Goal: Task Accomplishment & Management: Complete application form

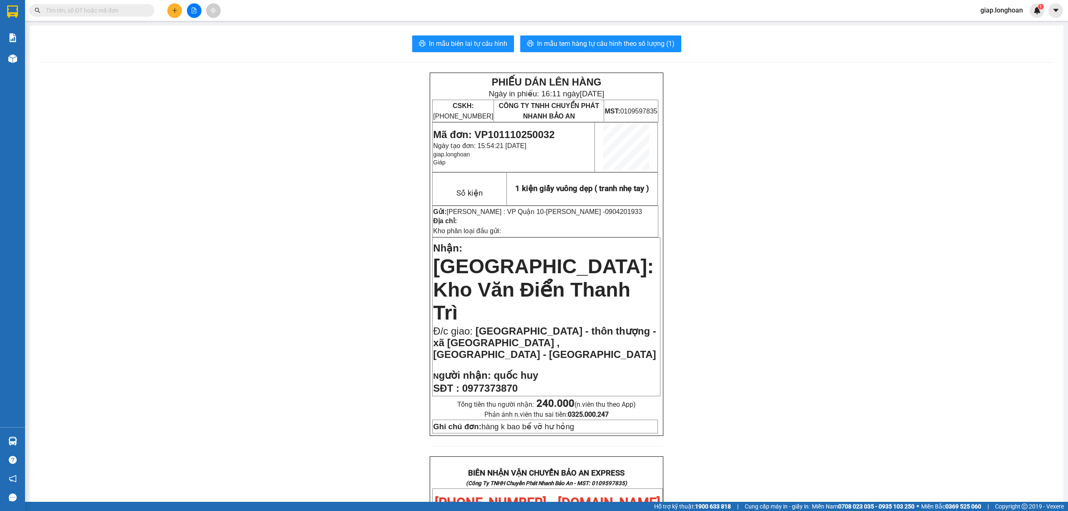
click at [112, 12] on input "text" at bounding box center [95, 10] width 98 height 9
paste input "0965278910"
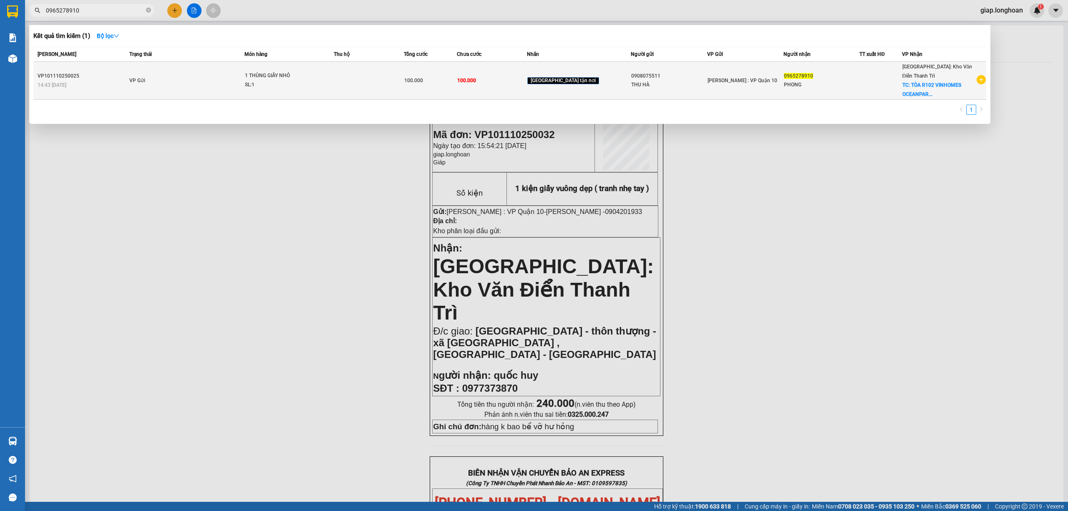
type input "0965278910"
click at [308, 76] on div "1 THÙNG GIẤY NHỎ" at bounding box center [276, 75] width 63 height 9
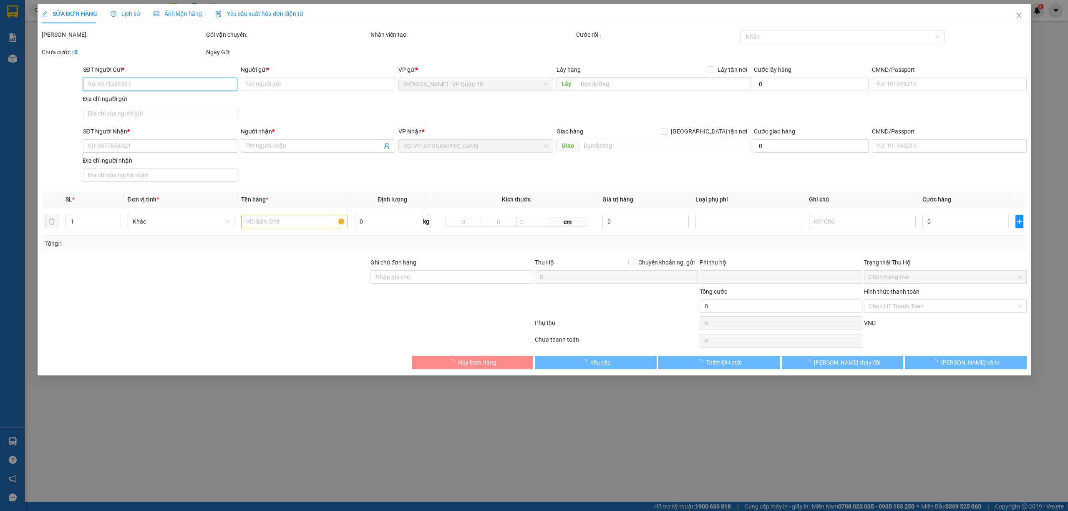
type input "0908075511"
type input "THU HÀ"
type input "0965278910"
type input "PHONG"
checkbox input "true"
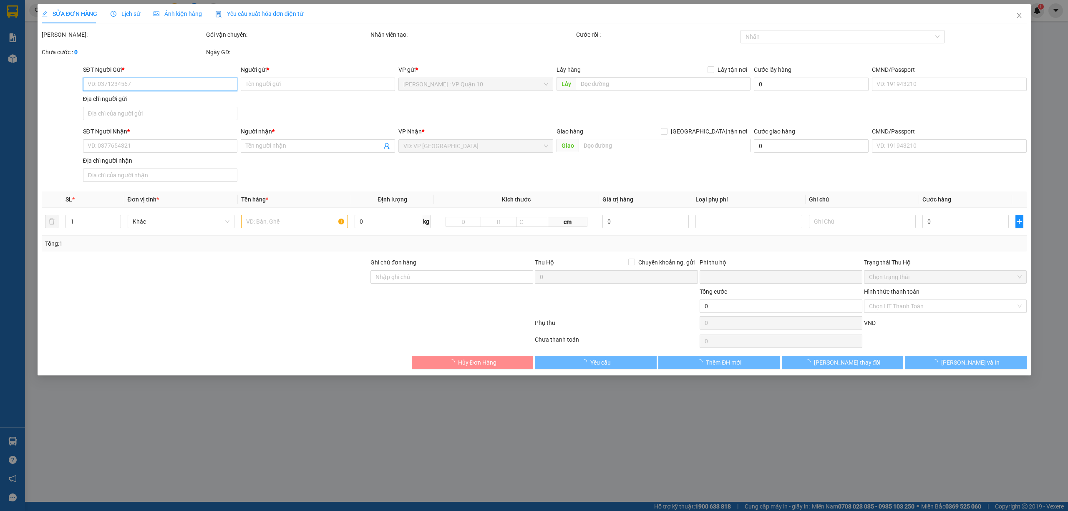
type input "TÒA R102 VINHOMES OCEANPARK - GIA LÂM - HÀ NỘI"
checkbox input "true"
type input "0"
type input "100.000"
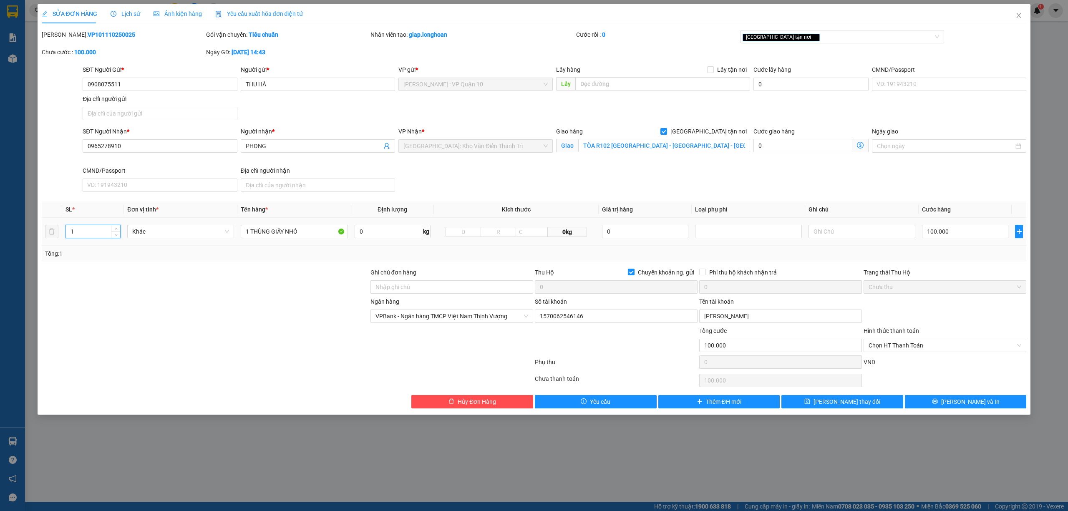
click at [86, 231] on input "1" at bounding box center [93, 231] width 54 height 13
type input "3"
click at [249, 232] on input "1 THÙNG GIẤY NHỎ" at bounding box center [294, 231] width 107 height 13
click at [310, 232] on input "3 THÙNG GIẤY NHỎ" at bounding box center [294, 231] width 107 height 13
type input "3 THÙNG GIẤY TO NHỎ"
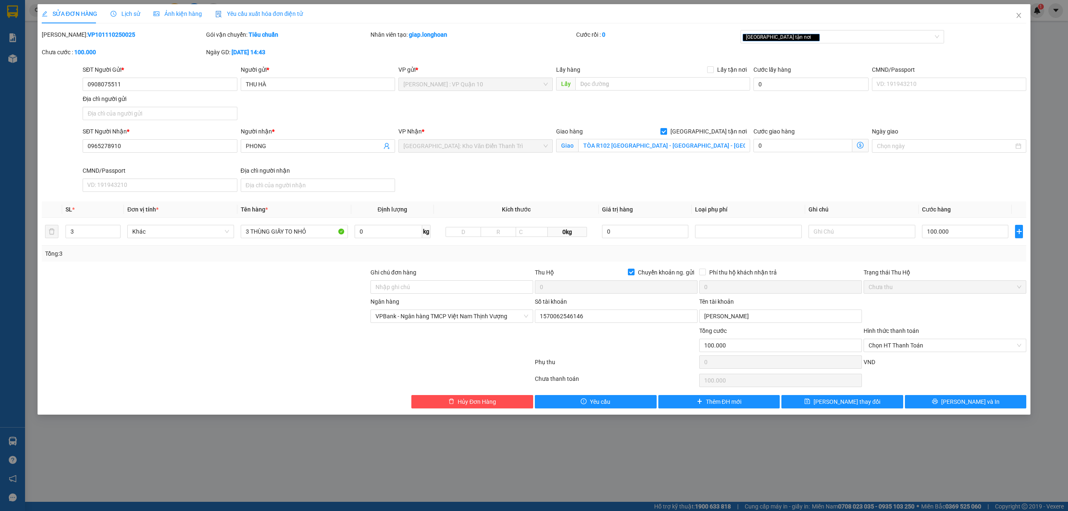
click at [250, 339] on div at bounding box center [205, 340] width 329 height 29
click at [954, 235] on input "100.000" at bounding box center [965, 231] width 86 height 13
type input "0"
type input "40"
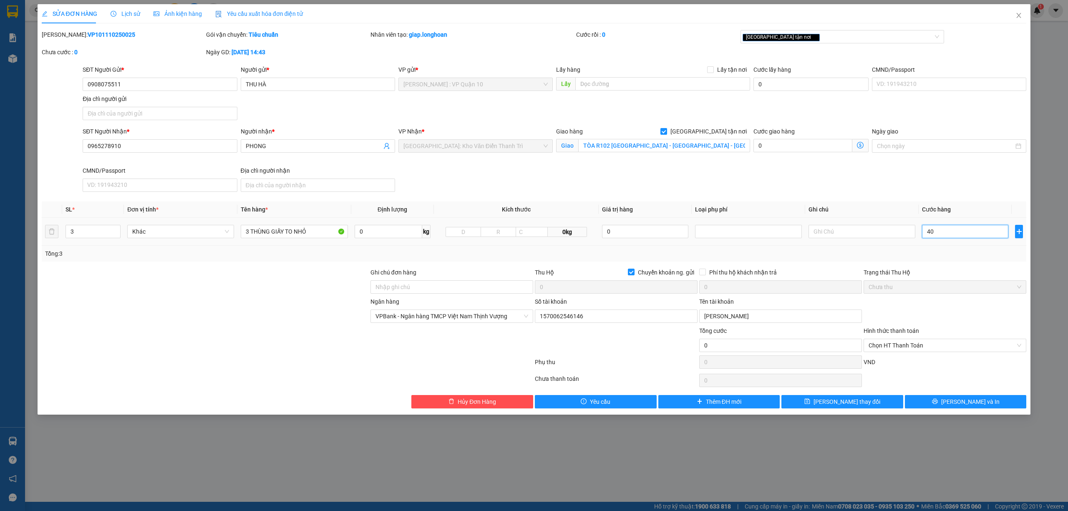
type input "40"
type input "490"
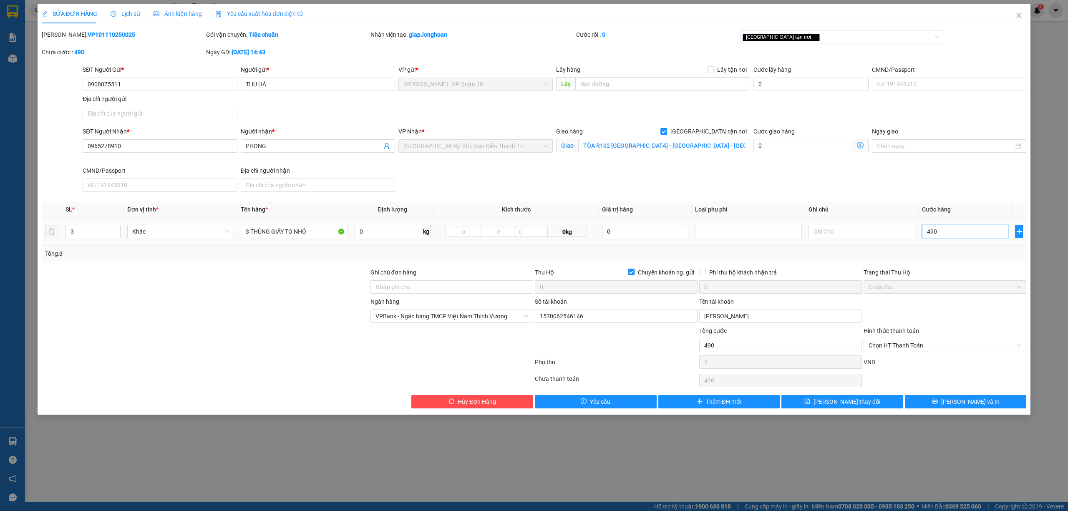
type input "4.900"
type input "49.000"
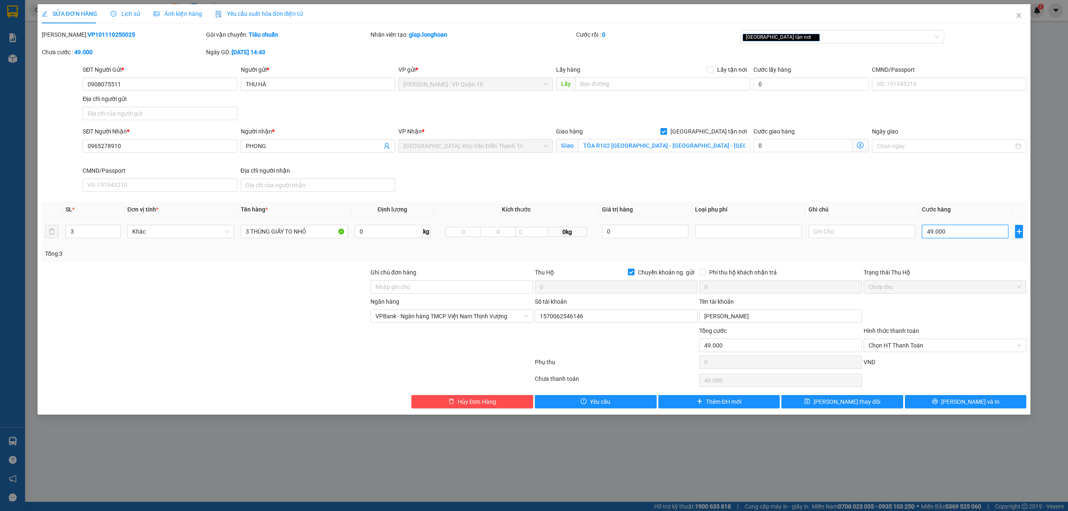
type input "490.000"
click at [191, 333] on div at bounding box center [205, 340] width 329 height 29
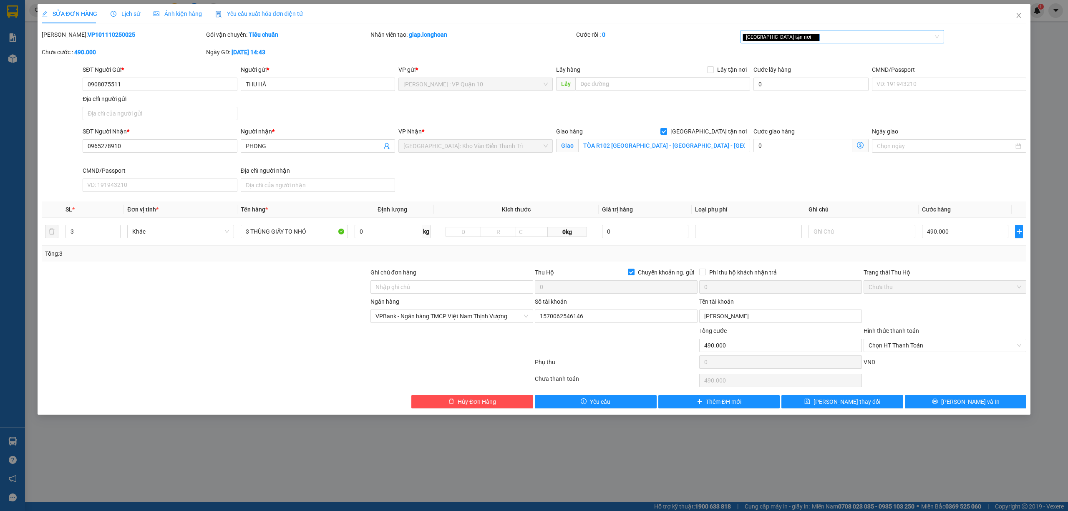
click at [801, 33] on div "[GEOGRAPHIC_DATA] tận nơi" at bounding box center [839, 37] width 192 height 10
drag, startPoint x: 792, startPoint y: 134, endPoint x: 706, endPoint y: 165, distance: 91.1
click at [792, 135] on div "Đã gọi khách (VP gửi)" at bounding box center [843, 133] width 194 height 9
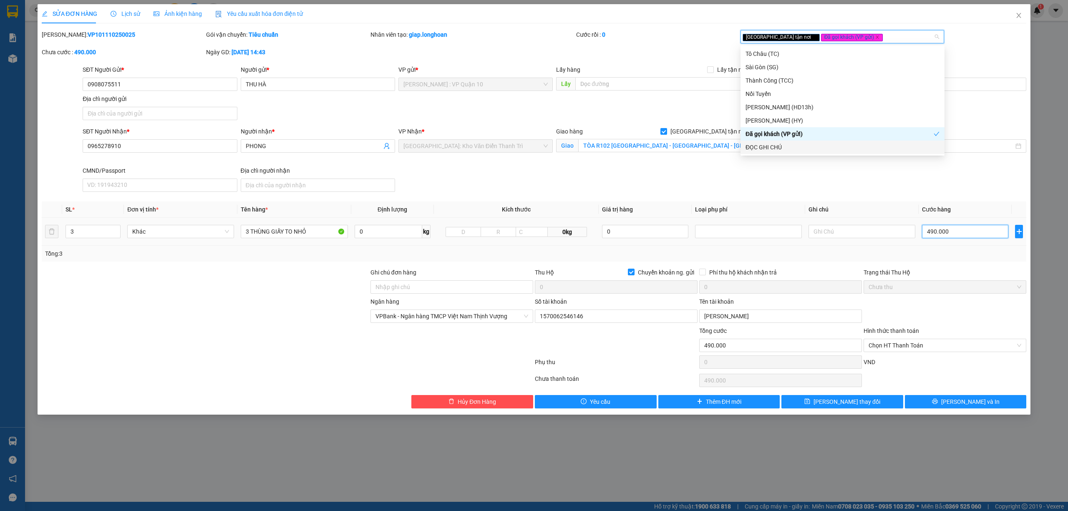
click at [969, 236] on input "490.000" at bounding box center [965, 231] width 86 height 13
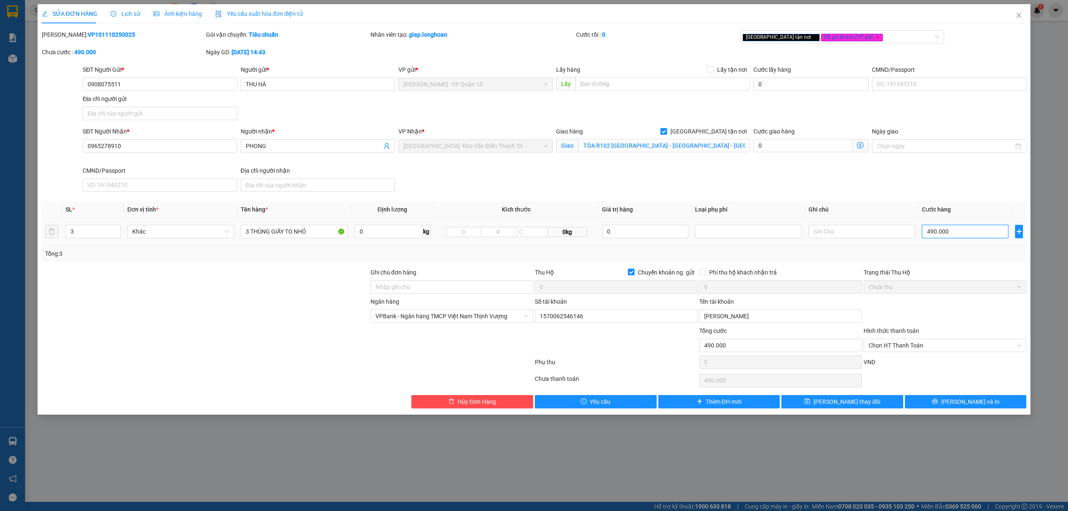
type input "0"
type input "40"
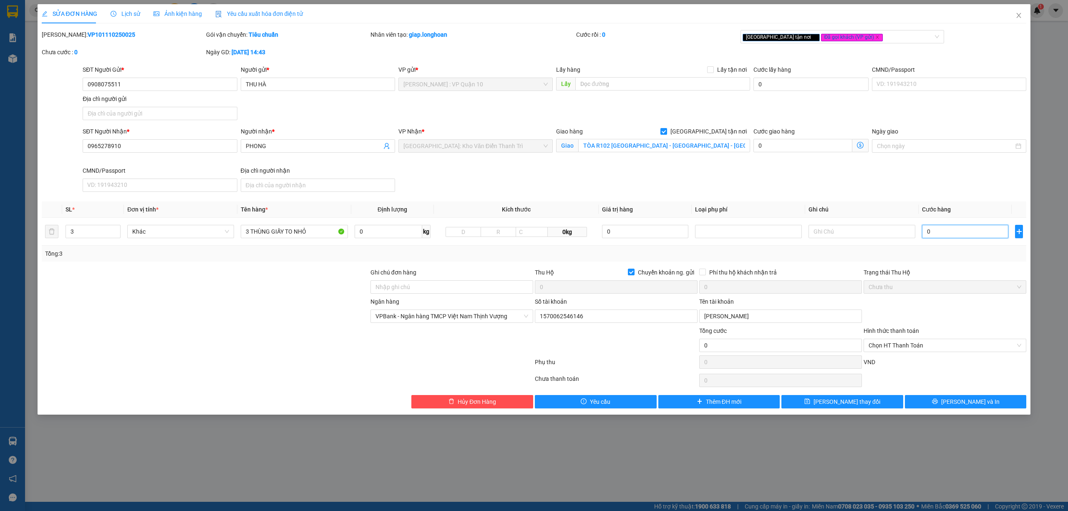
type input "40"
type input "480"
type input "4.800"
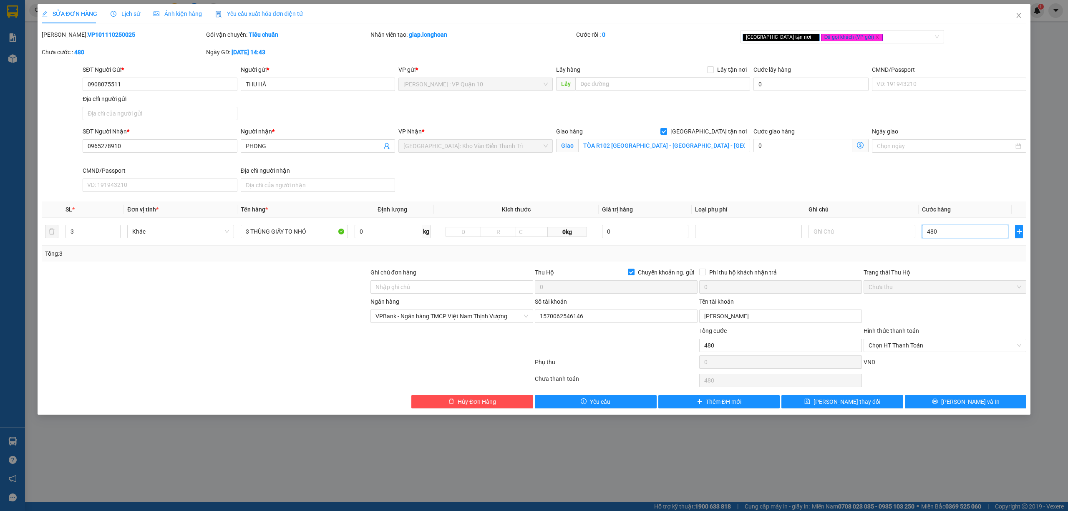
type input "4.800"
type input "48.000"
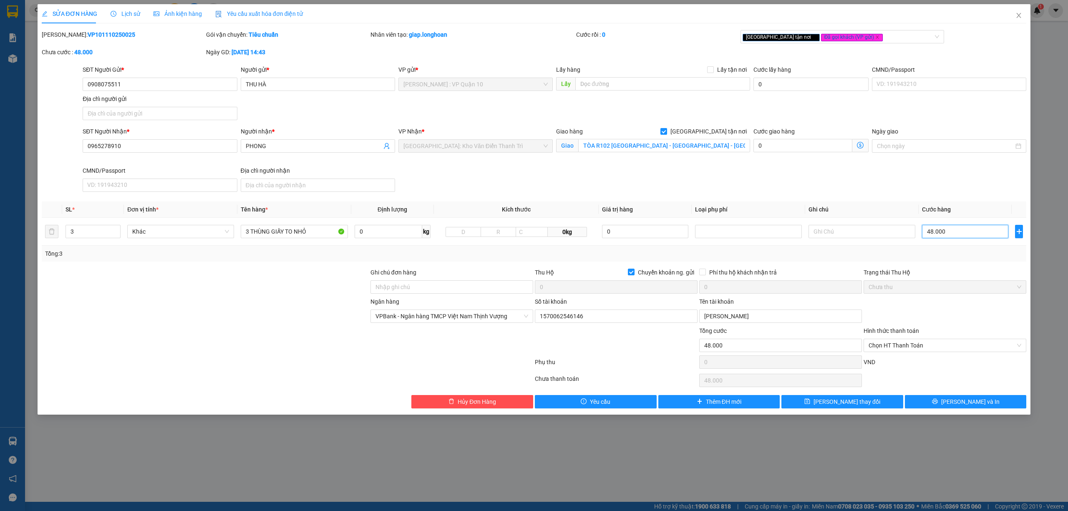
type input "480.000"
click at [864, 31] on div "[GEOGRAPHIC_DATA] tận nơi Đã gọi khách (VP gửi)" at bounding box center [843, 36] width 204 height 13
type input "480.000"
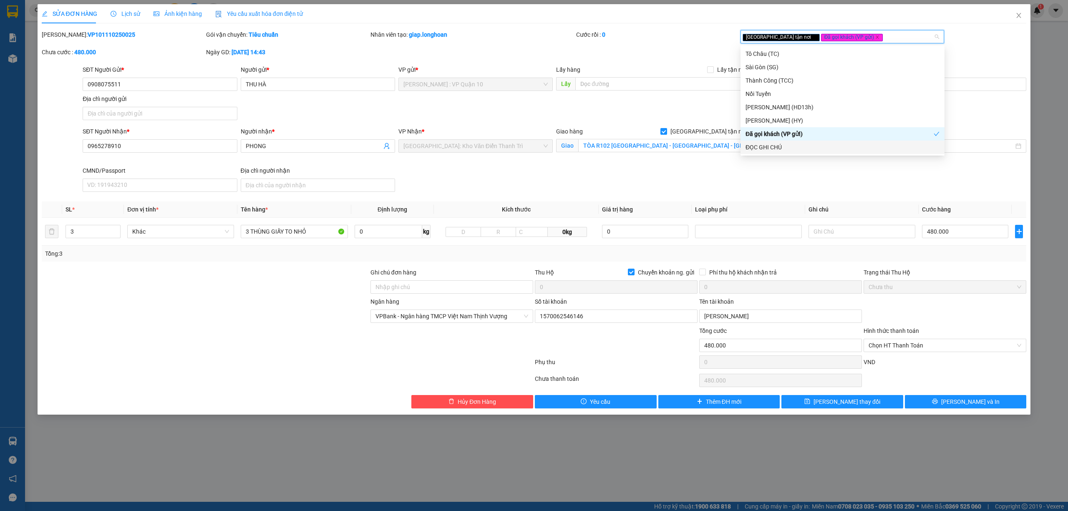
click at [774, 145] on div "ĐỌC GHI CHÚ" at bounding box center [843, 147] width 194 height 9
click at [850, 401] on span "Lưu thay đổi" at bounding box center [847, 401] width 67 height 9
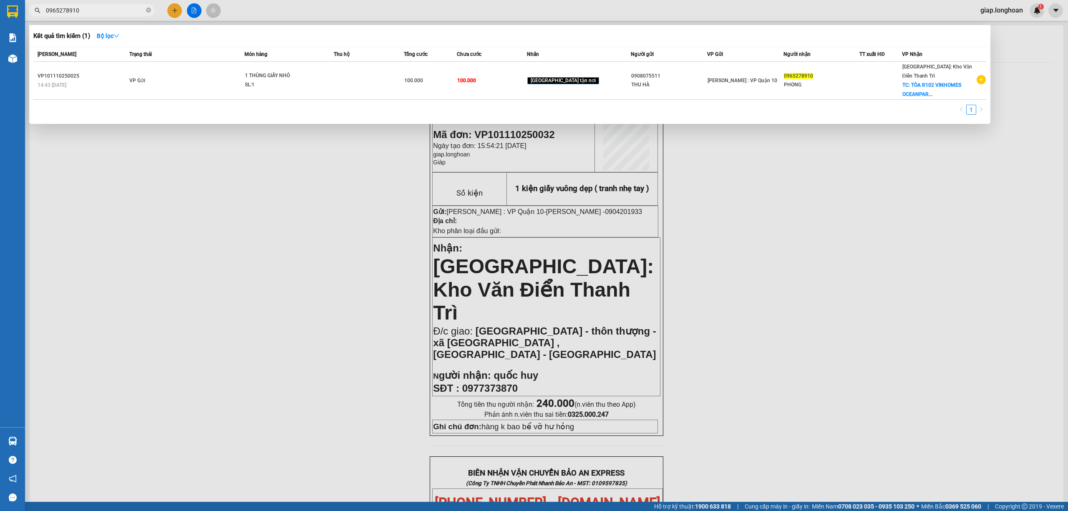
click at [101, 12] on input "0965278910" at bounding box center [95, 10] width 98 height 9
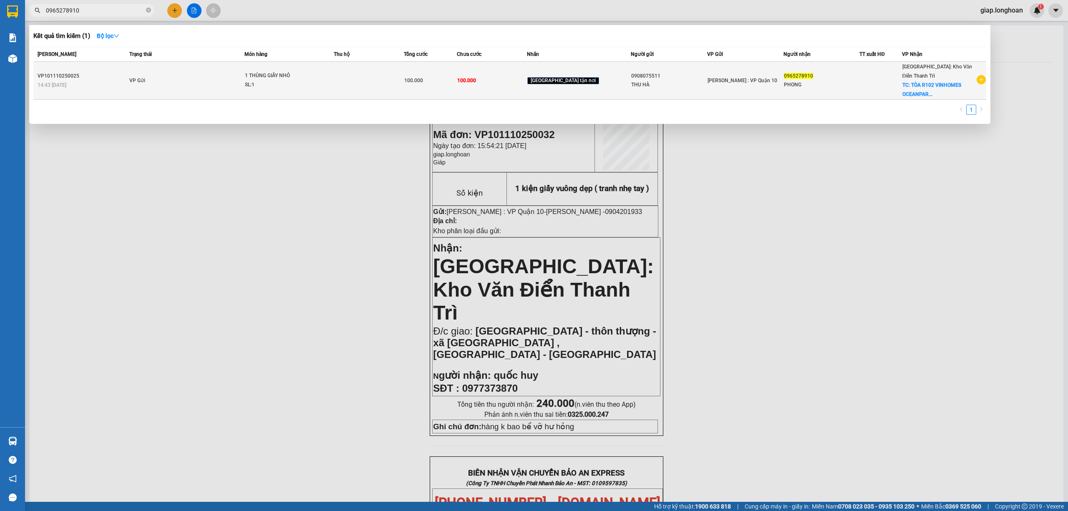
click at [517, 86] on td "100.000" at bounding box center [492, 81] width 71 height 38
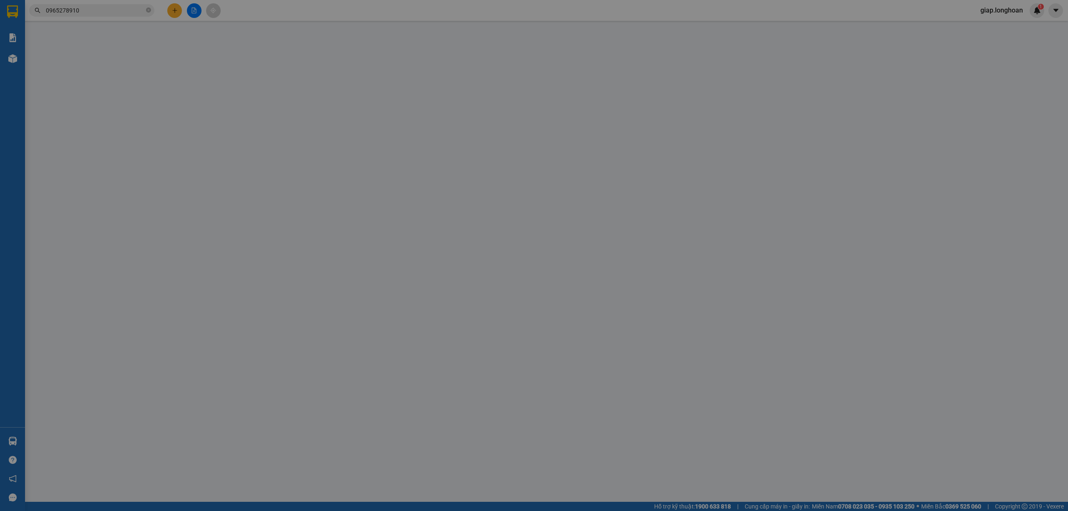
type input "0908075511"
type input "THU HÀ"
type input "0965278910"
type input "PHONG"
checkbox input "true"
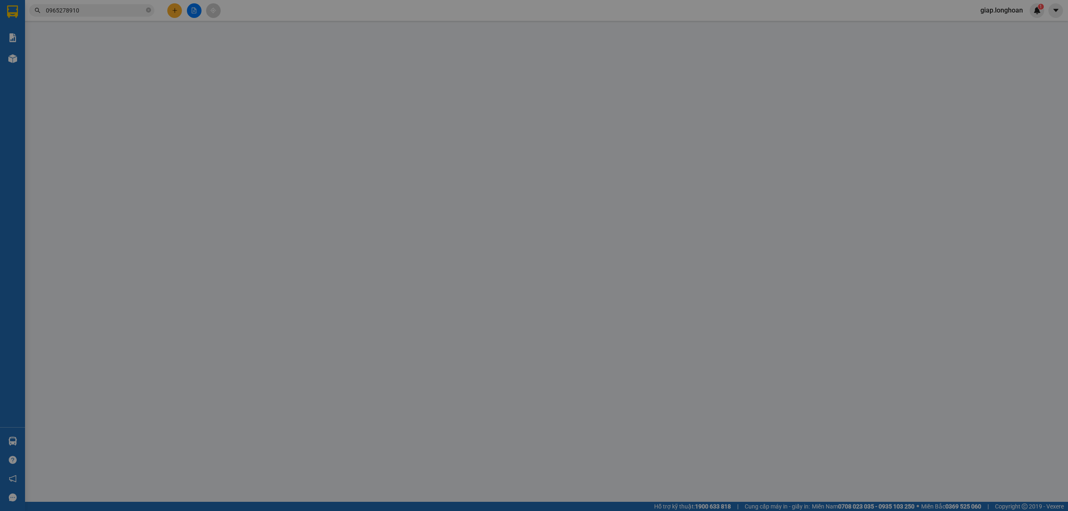
type input "TÒA R102 VINHOMES OCEANPARK - GIA LÂM - HÀ NỘI"
checkbox input "true"
type input "0"
type input "480.000"
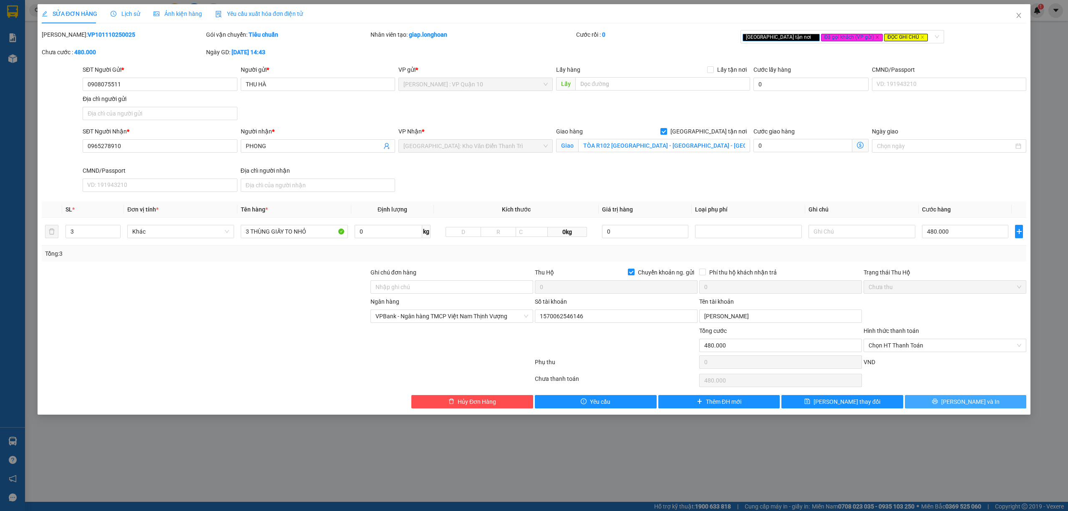
click at [954, 400] on button "[PERSON_NAME] và In" at bounding box center [966, 401] width 122 height 13
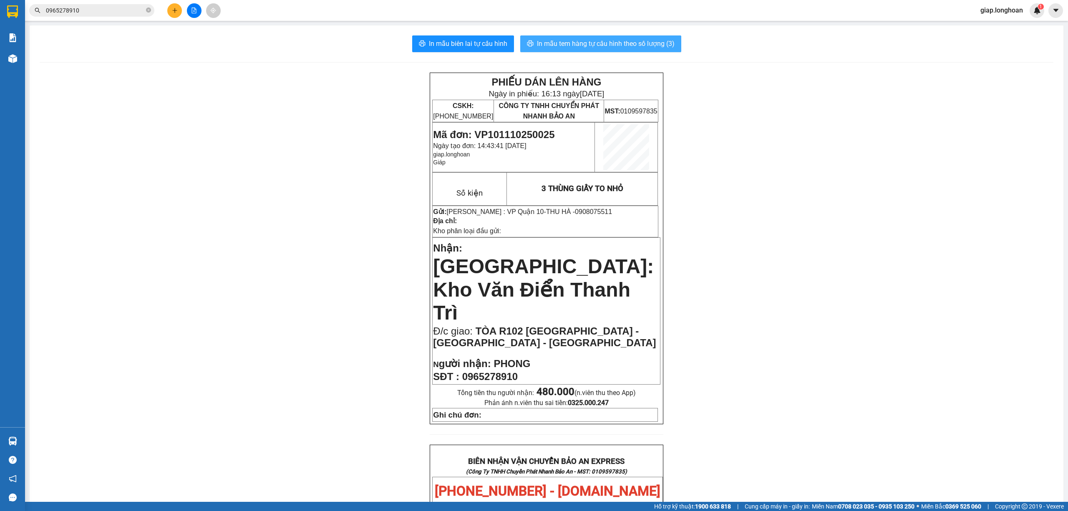
click at [563, 42] on span "In mẫu tem hàng tự cấu hình theo số lượng (3)" at bounding box center [606, 43] width 138 height 10
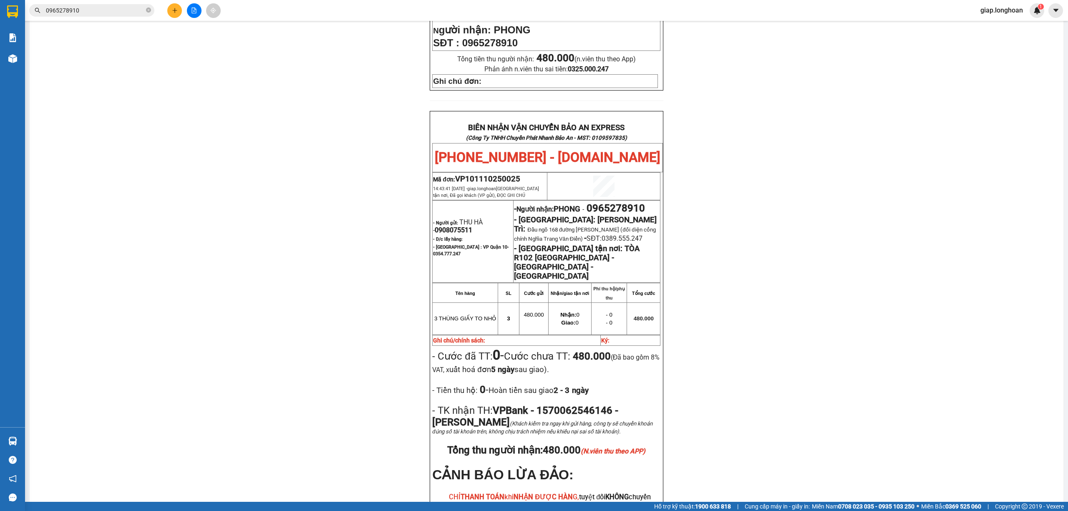
scroll to position [389, 0]
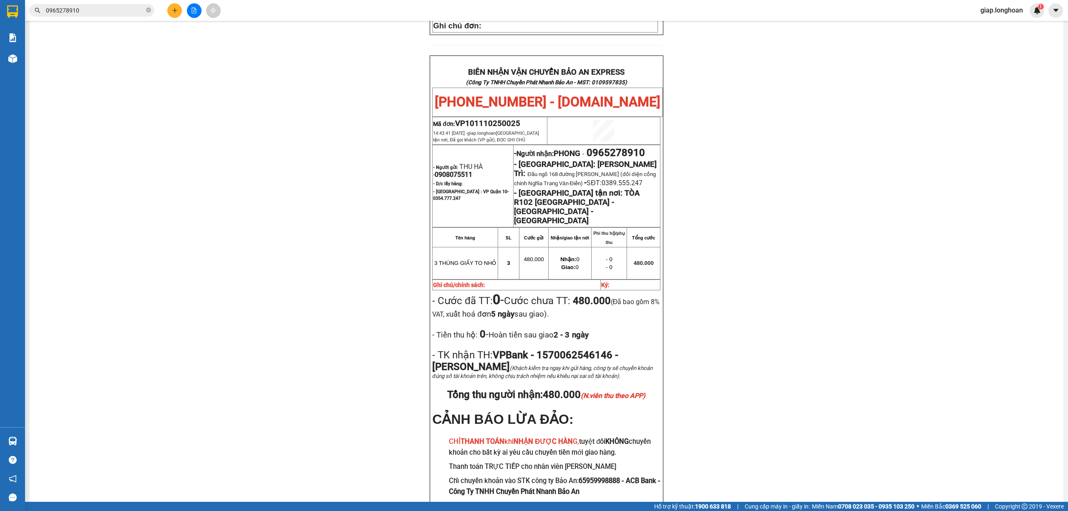
click at [754, 184] on div "PHIẾU DÁN LÊN HÀNG Ngày in phiếu: 16:14 ngày 11-10-2025 CSKH: 1900.06.88.33 CÔN…" at bounding box center [547, 108] width 1014 height 850
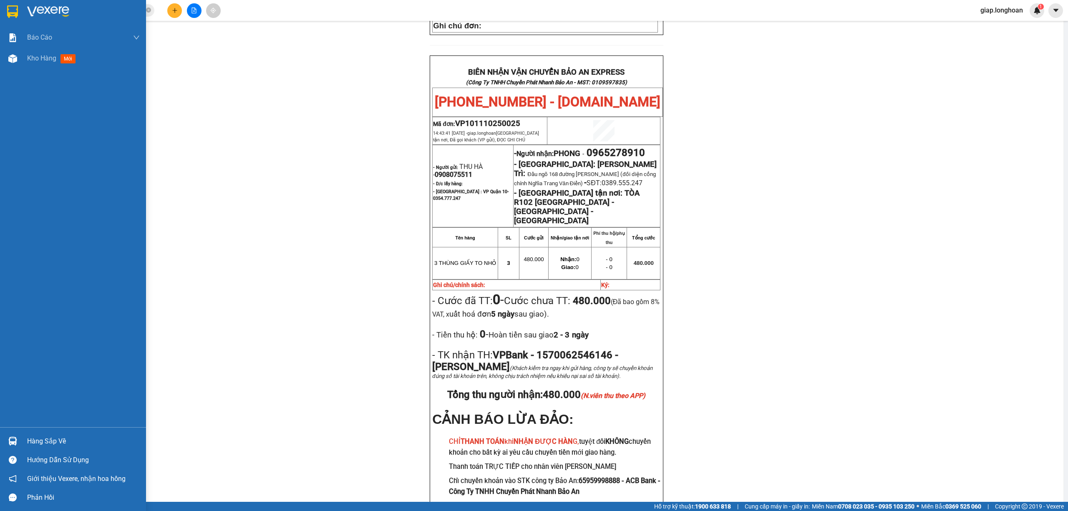
click at [48, 6] on img at bounding box center [48, 11] width 42 height 13
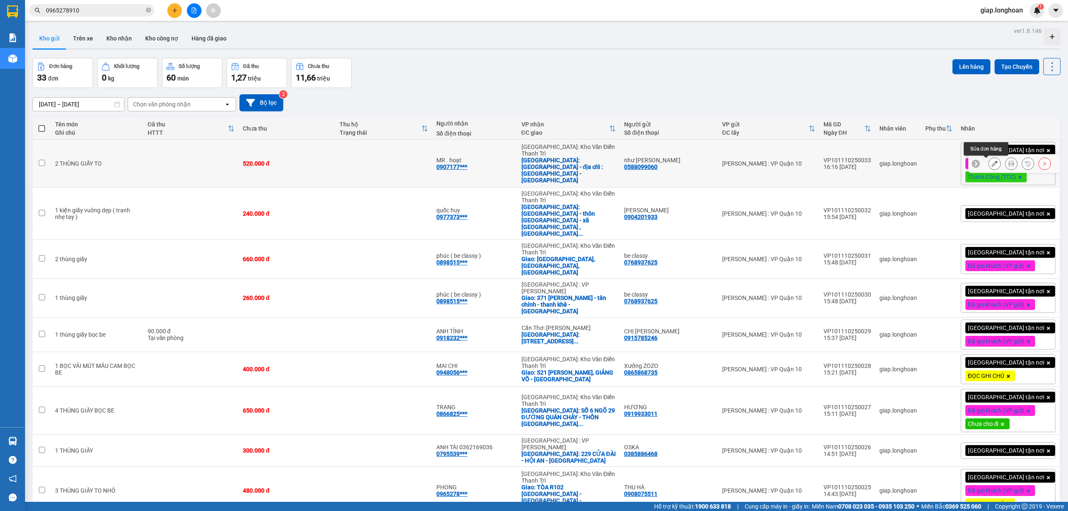
click at [992, 164] on icon at bounding box center [995, 164] width 6 height 6
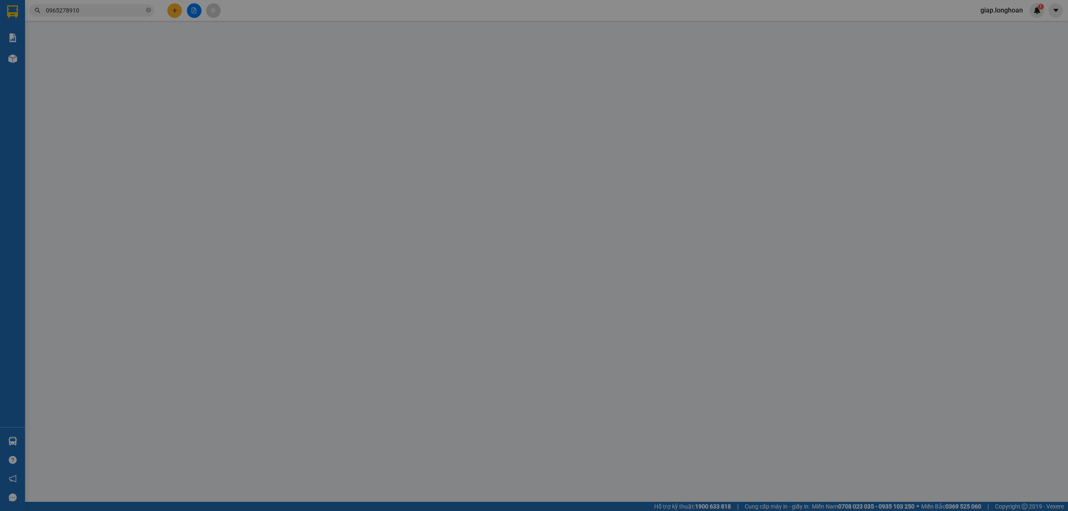
type input "0588099060"
type input "như [PERSON_NAME]"
type input "0907177567"
type input "MR . hoạt"
checkbox input "true"
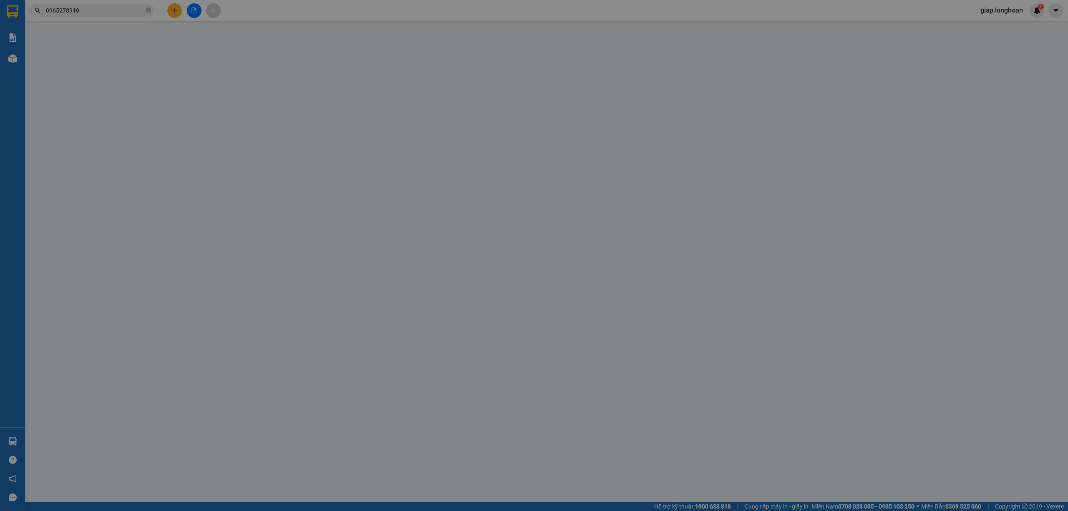
type input "[GEOGRAPHIC_DATA] - địa chỉ : [GEOGRAPHIC_DATA] -[GEOGRAPHIC_DATA]"
type input "hàng k bao bể vỡ hư hỏng"
type input "0"
type input "520.000"
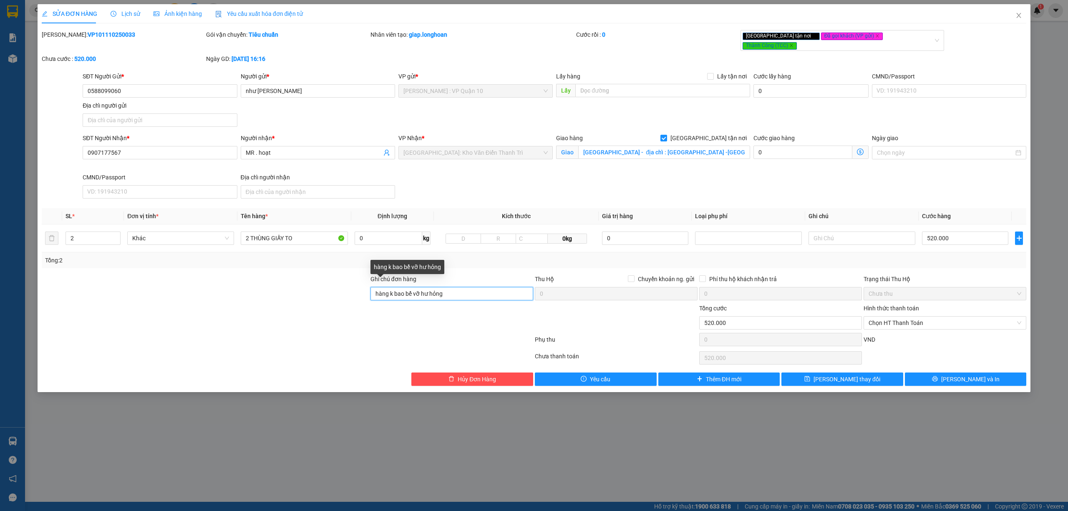
click at [454, 289] on input "hàng k bao bể vỡ hư hỏng" at bounding box center [452, 293] width 163 height 13
type input "hàng k bao bể vỡ hư hỏng ( THU THEO ÁP )"
click at [921, 317] on span "Chọn HT Thanh Toán" at bounding box center [945, 323] width 153 height 13
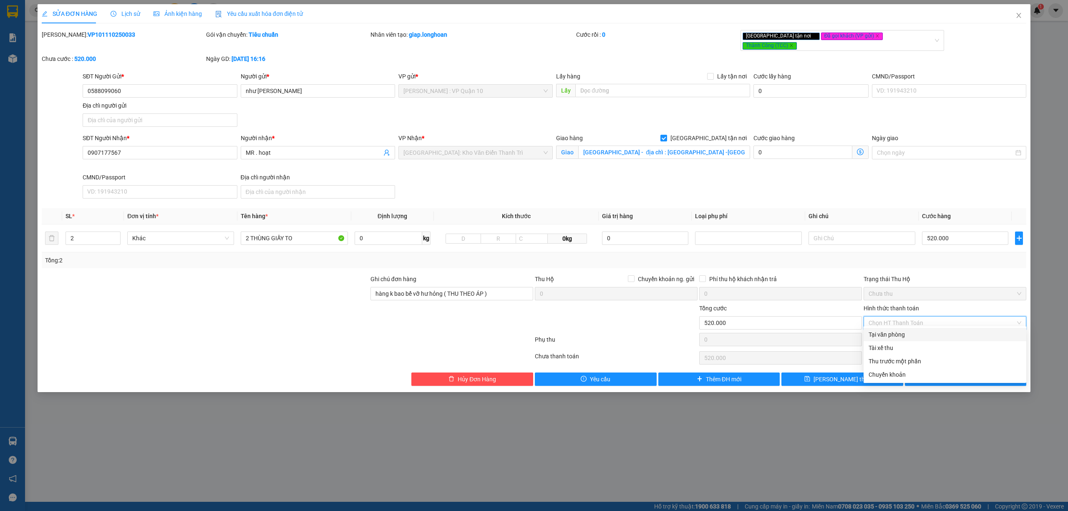
click at [910, 334] on div "Tại văn phòng" at bounding box center [945, 334] width 153 height 9
type input "0"
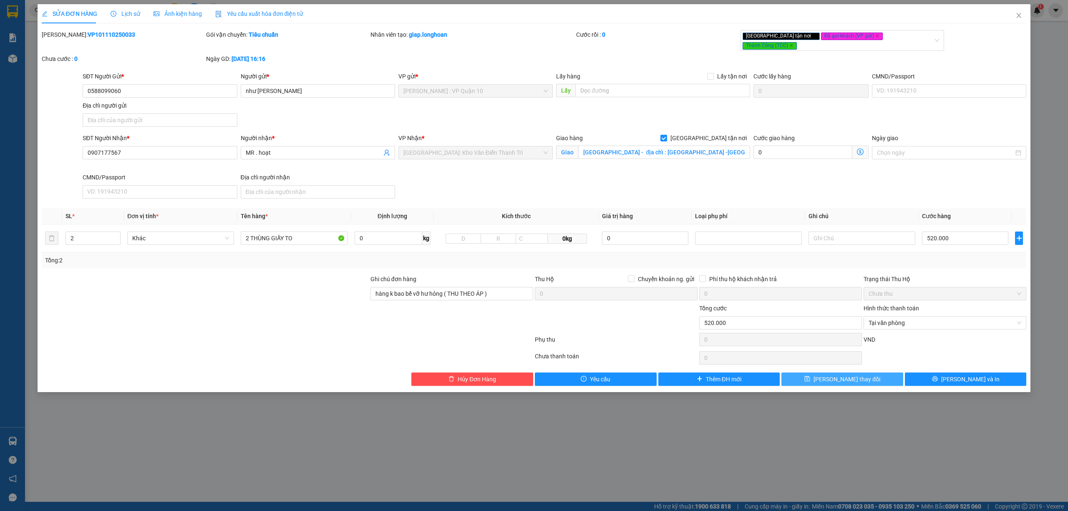
click at [882, 376] on button "Lưu thay đổi" at bounding box center [843, 379] width 122 height 13
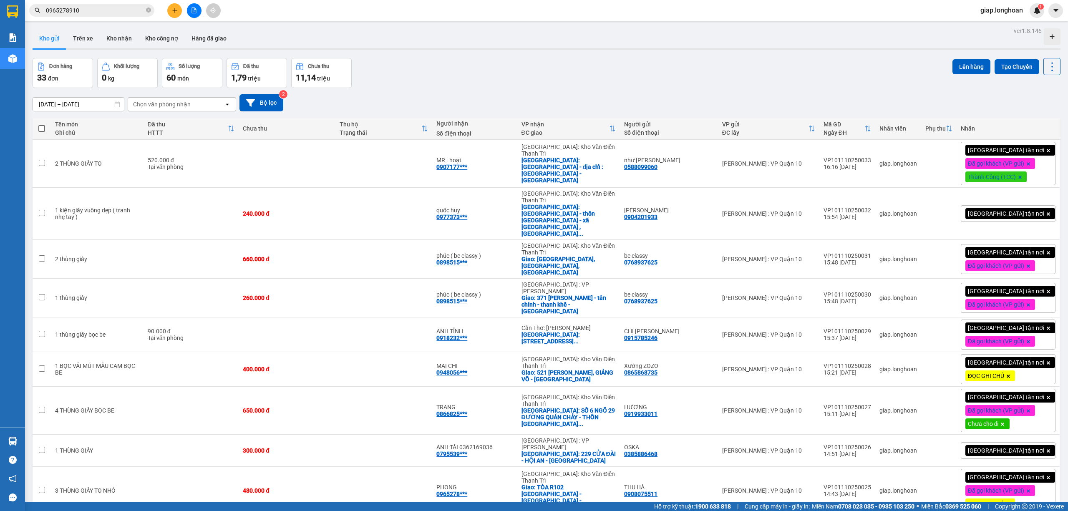
click at [1023, 179] on icon at bounding box center [1020, 177] width 5 height 5
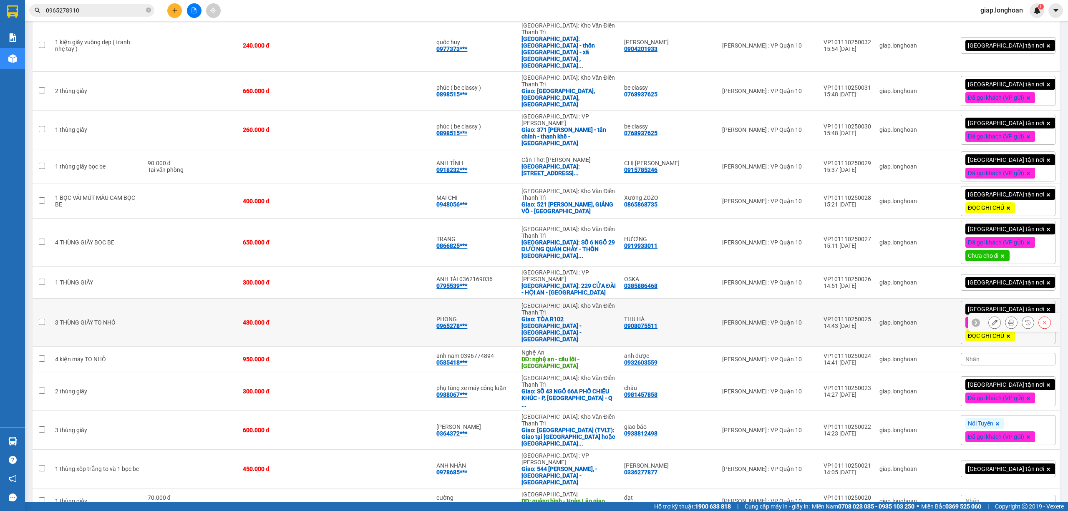
scroll to position [167, 0]
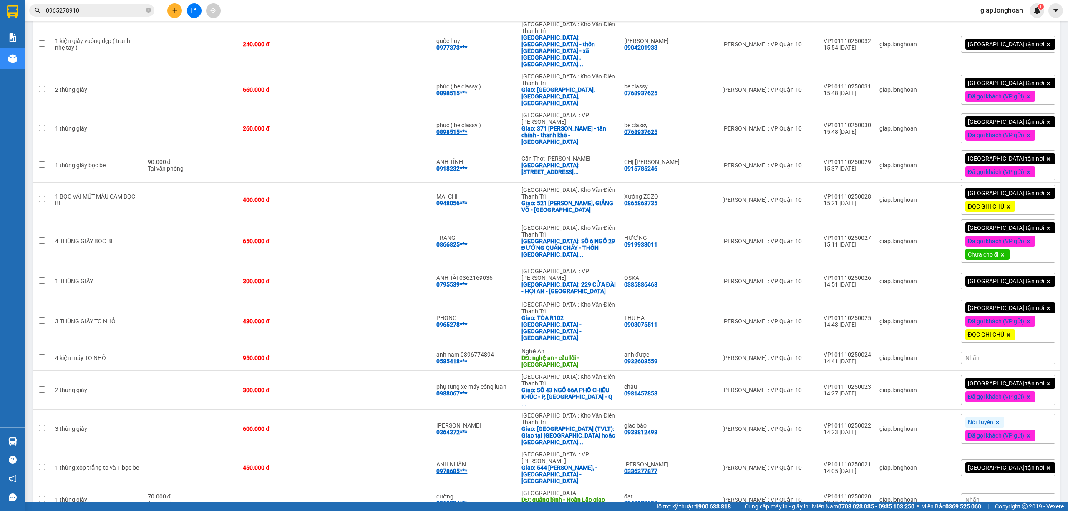
click at [1010, 333] on icon at bounding box center [1008, 334] width 3 height 3
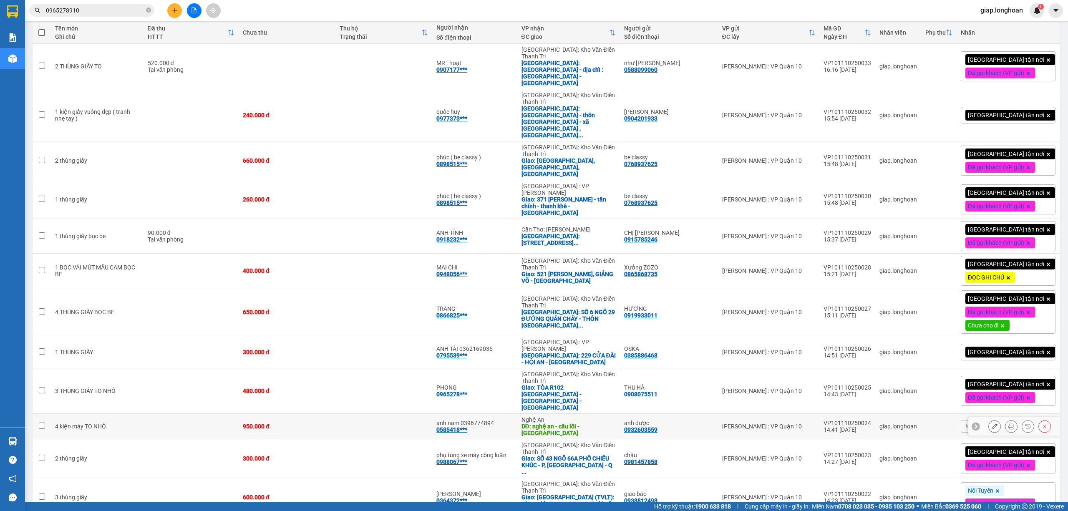
scroll to position [0, 0]
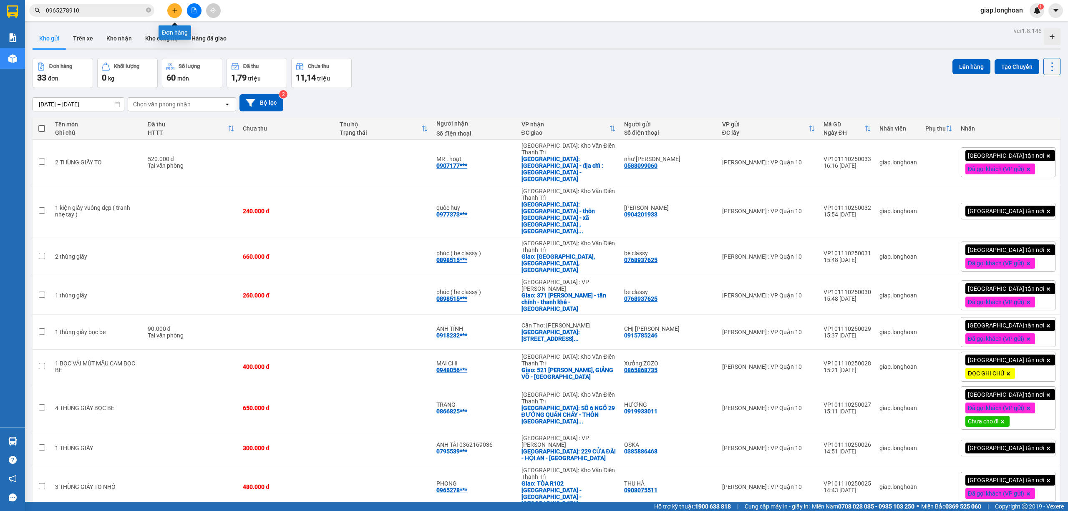
click at [171, 13] on button at bounding box center [174, 10] width 15 height 15
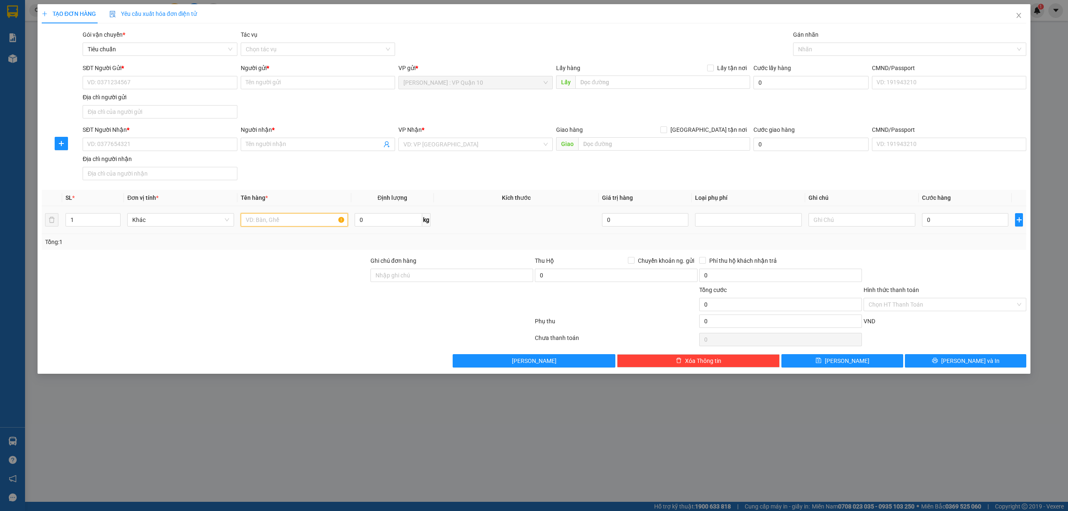
click at [262, 221] on input "text" at bounding box center [294, 219] width 107 height 13
type input "1 THÙNG GIẤY BỌC BE"
click at [418, 272] on input "Ghi chú đơn hàng" at bounding box center [452, 275] width 163 height 13
type input "hàng k bao bể vỡ hư hỏng"
click at [465, 146] on input "search" at bounding box center [473, 144] width 139 height 13
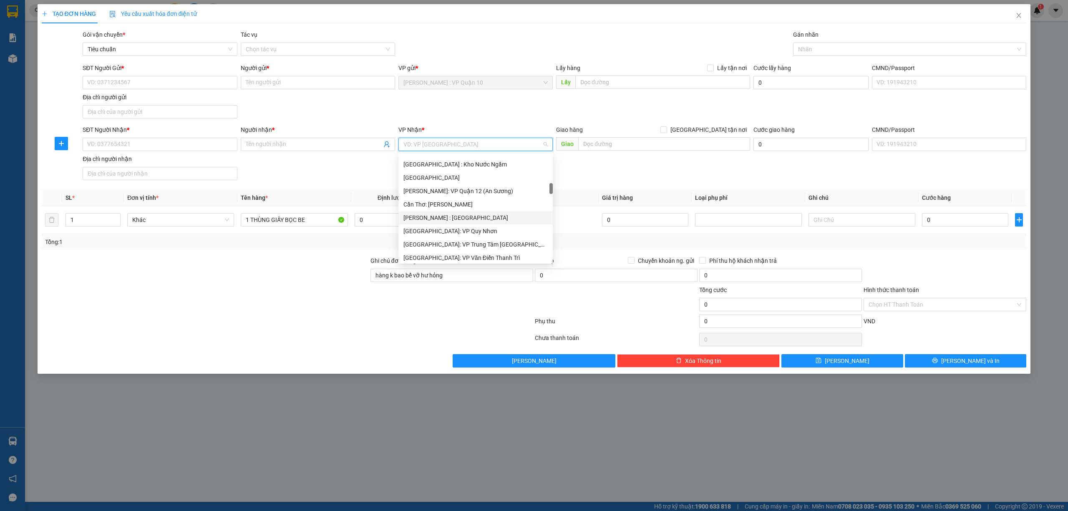
scroll to position [334, 0]
click at [467, 212] on div "[GEOGRAPHIC_DATA]: Kho Văn Điển Thanh Trì" at bounding box center [476, 215] width 144 height 9
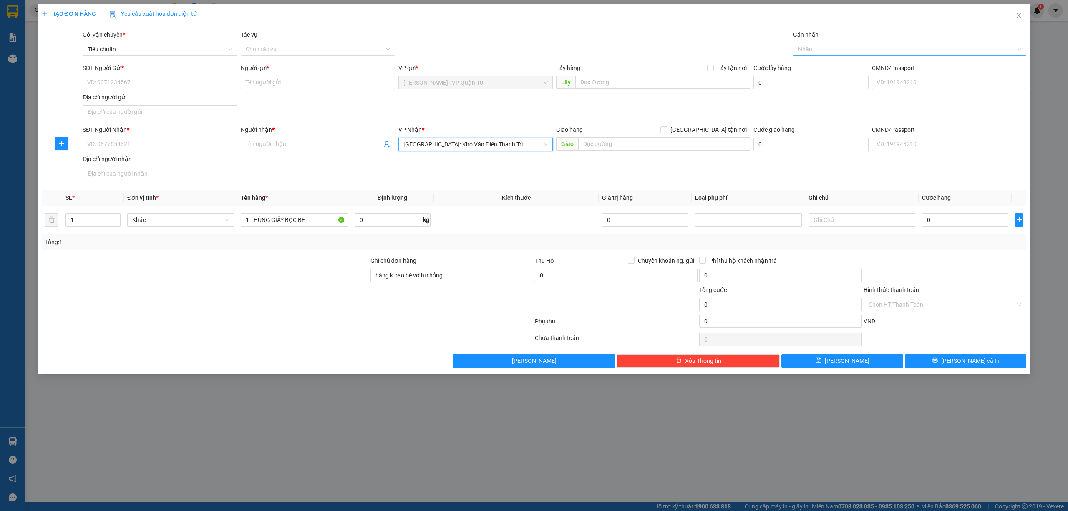
click at [814, 48] on div at bounding box center [905, 49] width 221 height 10
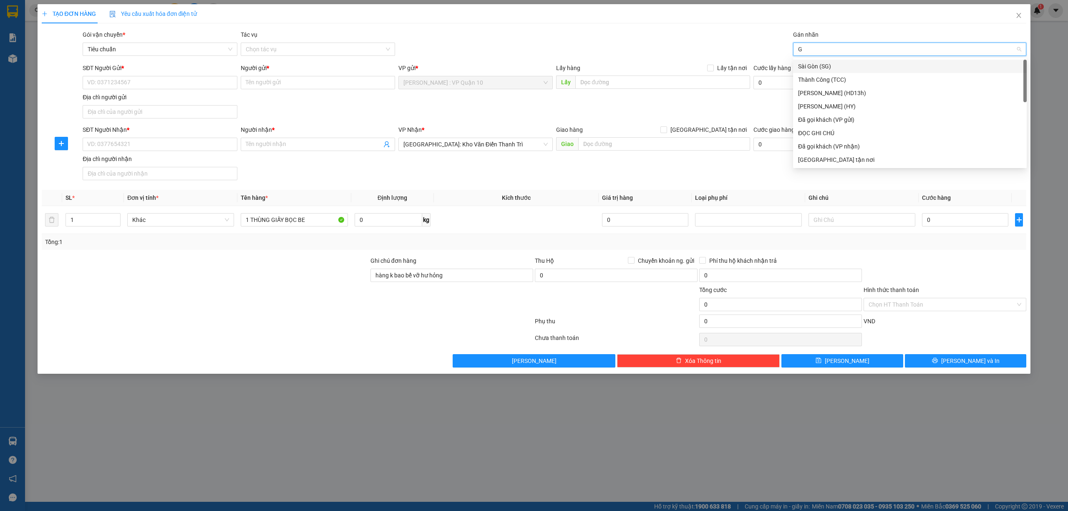
type input "GI"
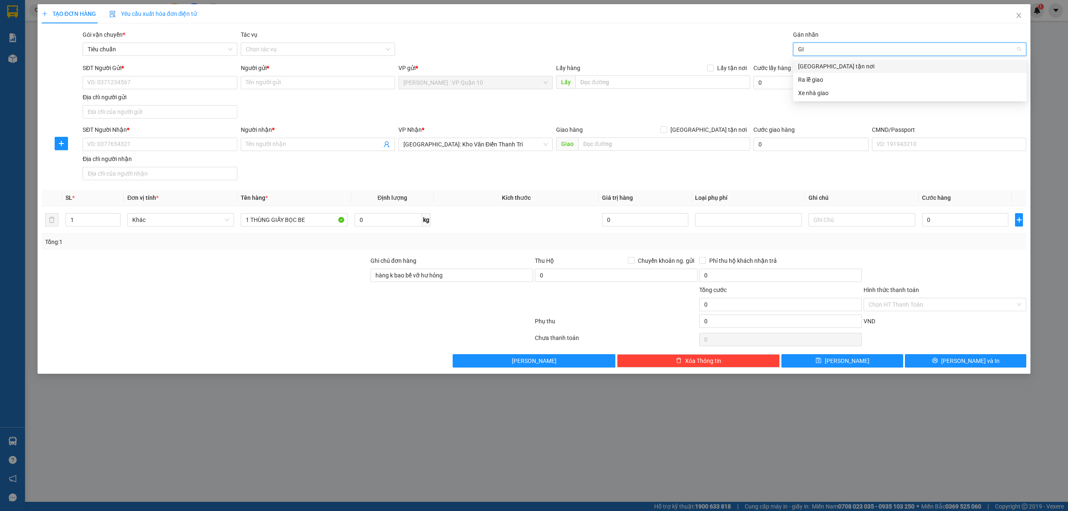
click at [822, 66] on div "[GEOGRAPHIC_DATA] tận nơi" at bounding box center [910, 66] width 224 height 9
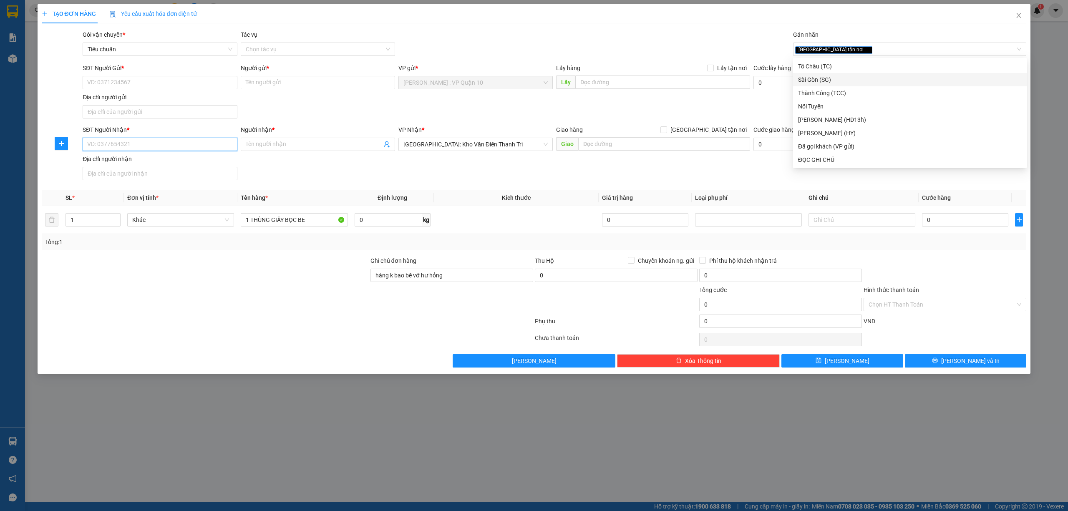
drag, startPoint x: 144, startPoint y: 141, endPoint x: 140, endPoint y: 143, distance: 4.3
click at [141, 143] on input "SĐT Người Nhận *" at bounding box center [160, 144] width 154 height 13
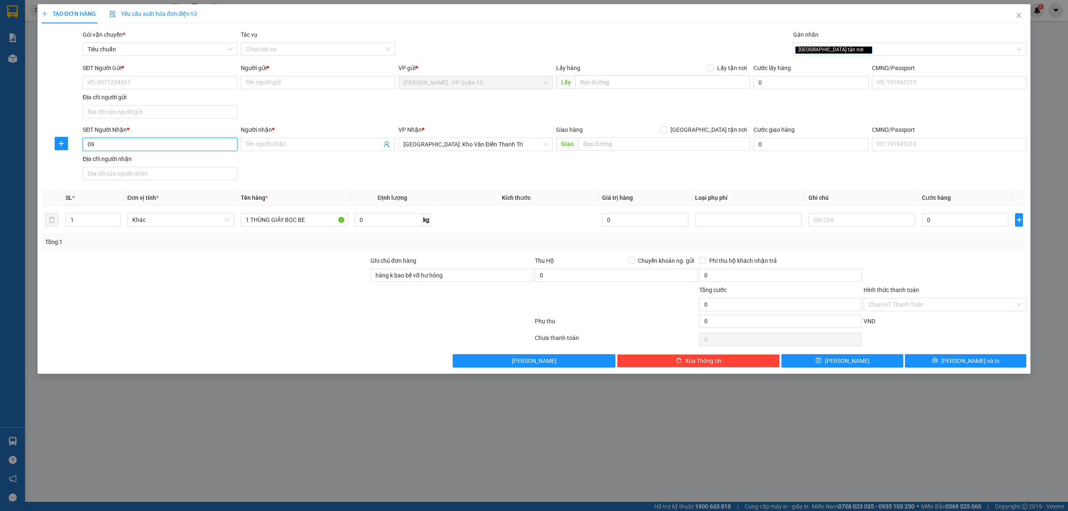
type input "0"
type input "0397485685"
click at [259, 143] on input "Người nhận *" at bounding box center [314, 144] width 136 height 9
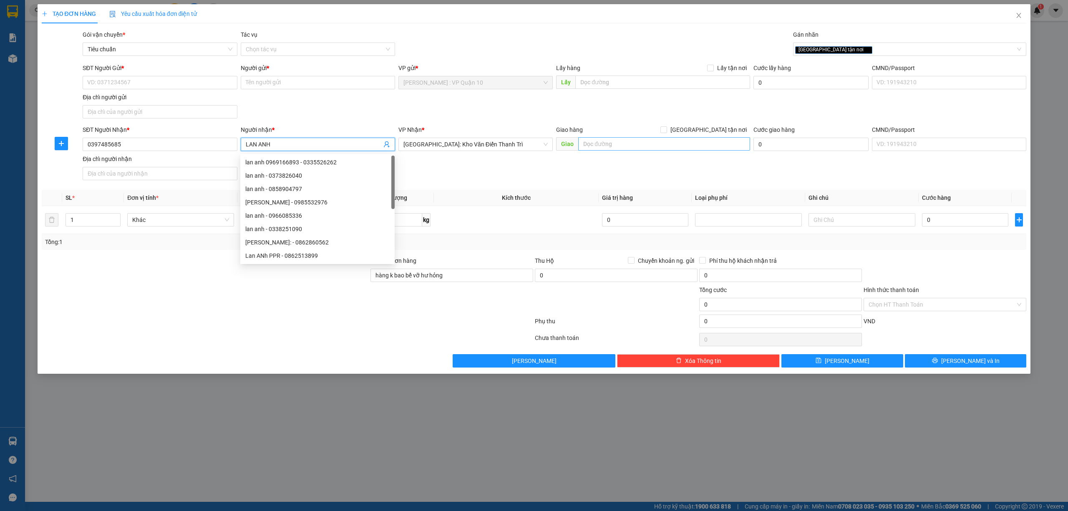
type input "LAN ANH"
click at [635, 141] on input "text" at bounding box center [664, 143] width 172 height 13
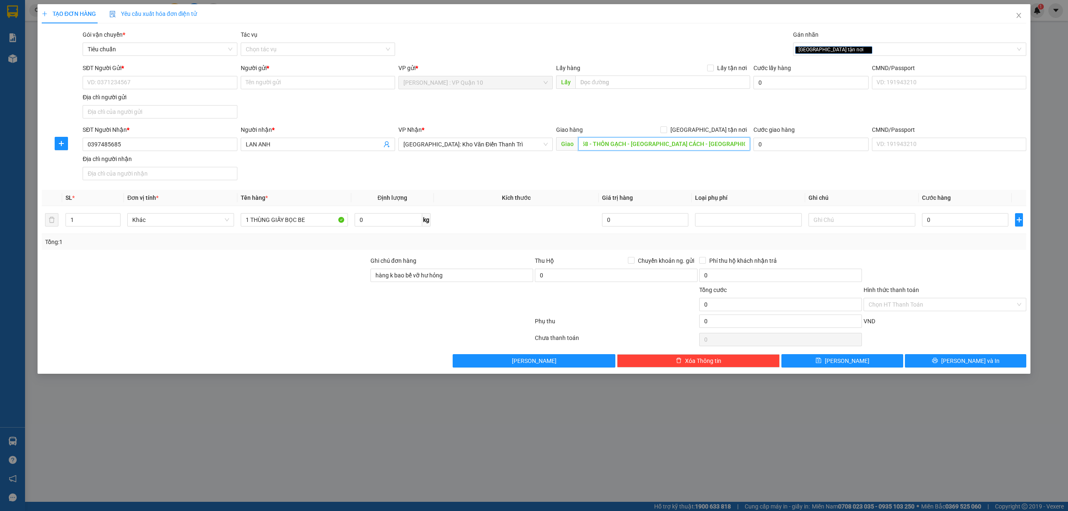
scroll to position [0, 29]
type input "SỐ NHÀ 158 - THÔN GẠCH - TT LAI CÁCH - CẨM GIÀNG - HẢI DƯƠNG"
click at [667, 133] on span at bounding box center [664, 129] width 7 height 7
click at [666, 132] on input "[GEOGRAPHIC_DATA] tận nơi" at bounding box center [664, 129] width 6 height 6
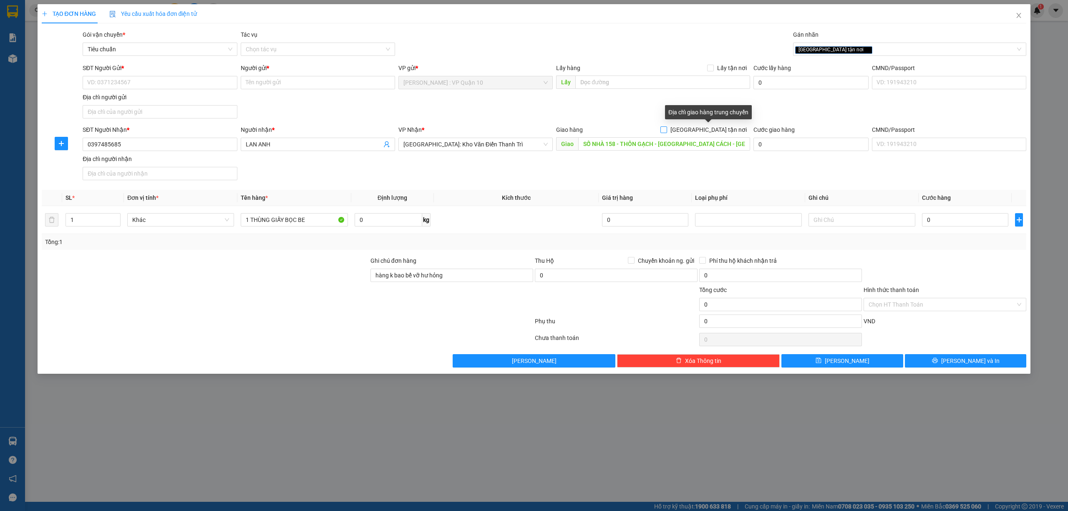
checkbox input "true"
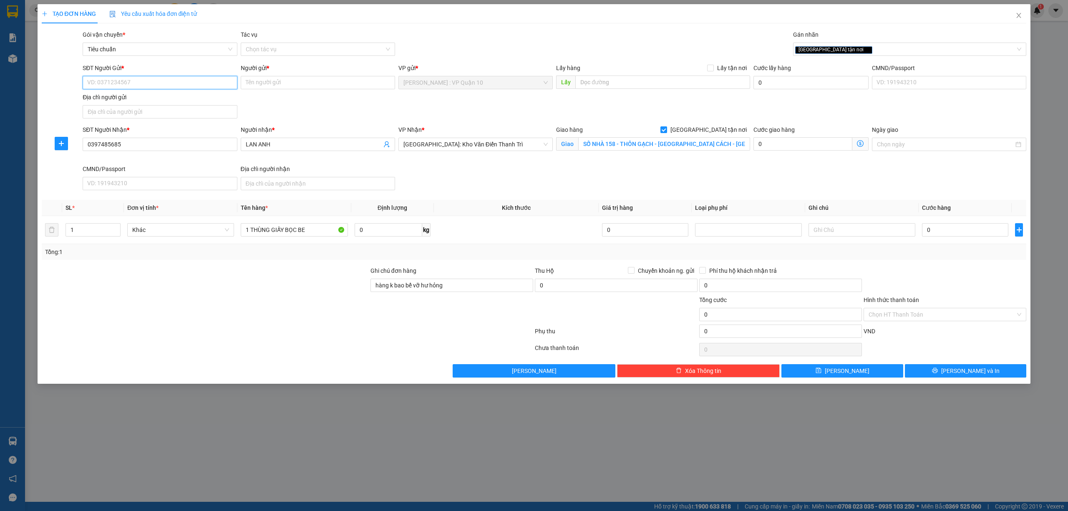
click at [154, 83] on input "SĐT Người Gửi *" at bounding box center [160, 82] width 154 height 13
type input "0908807645"
drag, startPoint x: 104, startPoint y: 97, endPoint x: 149, endPoint y: 226, distance: 137.0
click at [104, 97] on div "0908807645 - anh vinh" at bounding box center [160, 99] width 144 height 9
type input "anh vinh"
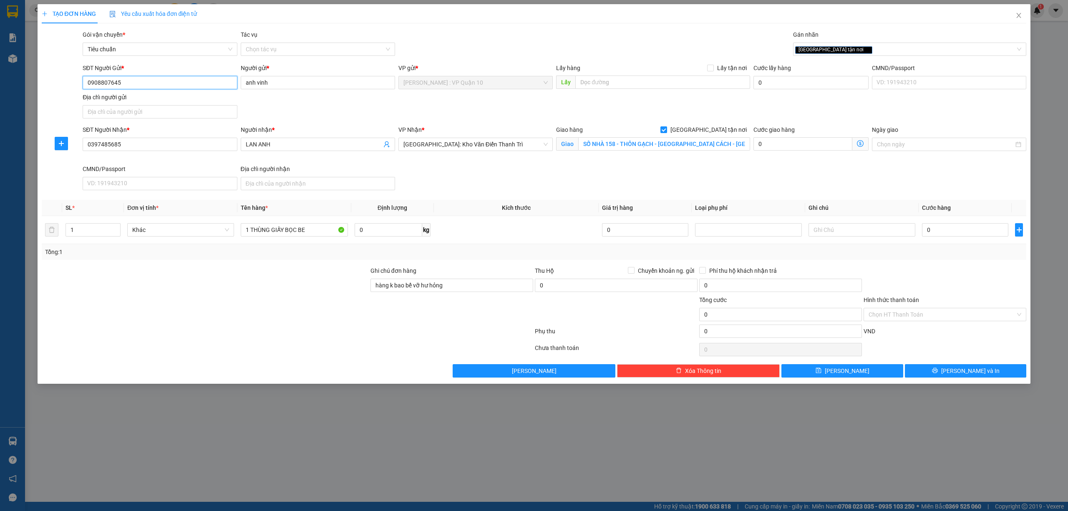
type input "0908807645"
click at [953, 232] on input "0" at bounding box center [965, 229] width 86 height 13
type input "30"
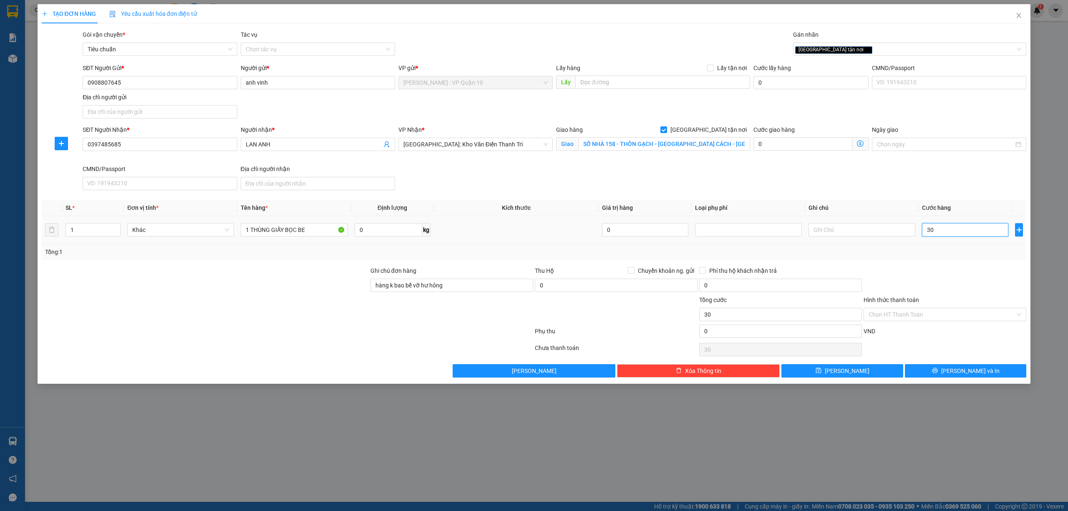
type input "330"
type input "3.300"
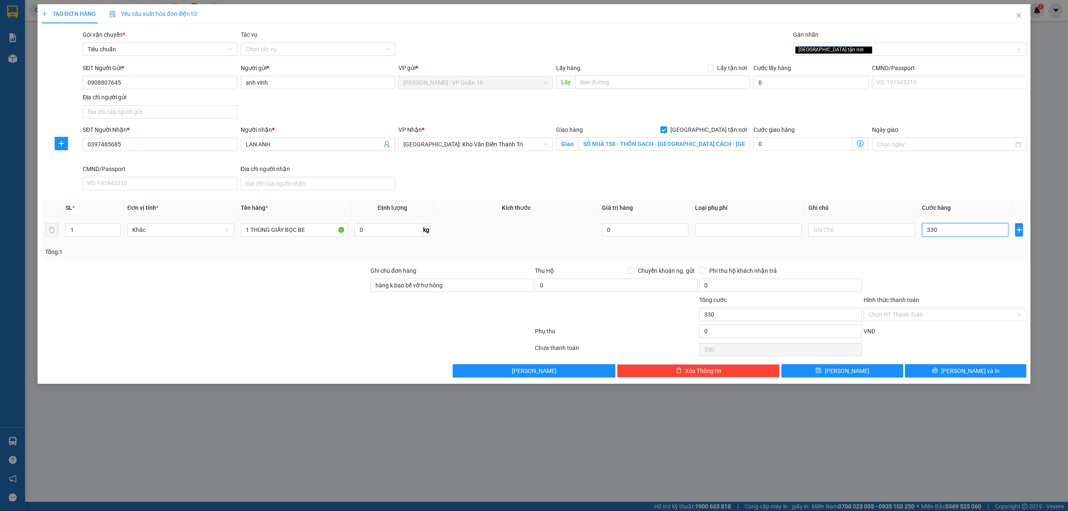
type input "3.300"
type input "33.000"
type input "330.000"
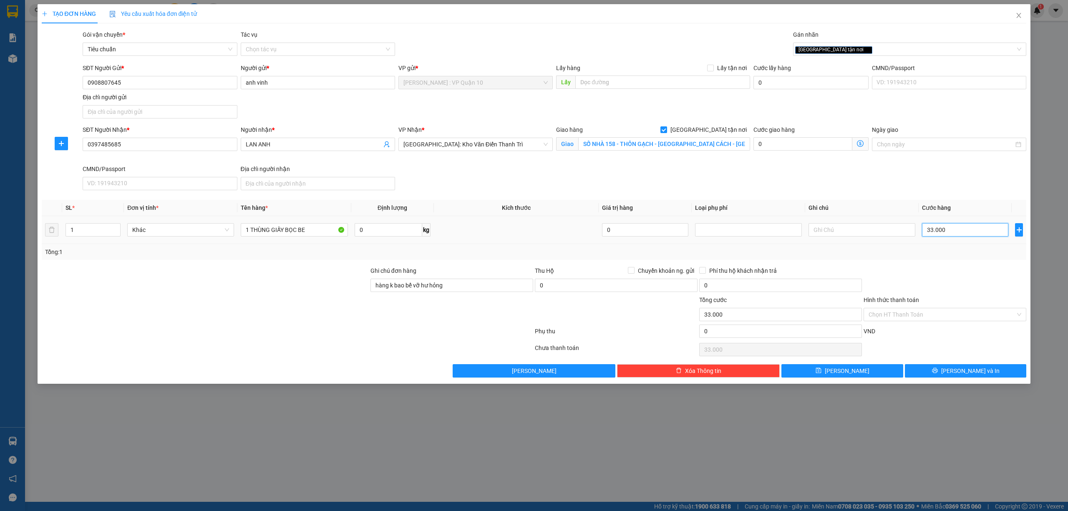
type input "330.000"
click at [957, 375] on button "[PERSON_NAME] và In" at bounding box center [966, 370] width 122 height 13
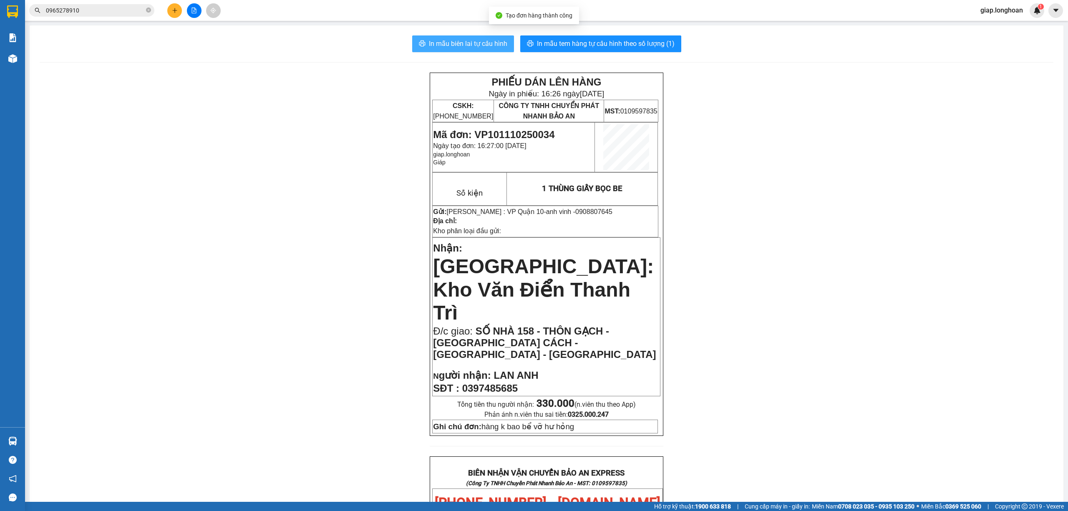
click at [452, 44] on span "In mẫu biên lai tự cấu hình" at bounding box center [468, 43] width 78 height 10
click at [571, 44] on span "In mẫu tem hàng tự cấu hình theo số lượng (1)" at bounding box center [606, 43] width 138 height 10
click at [177, 11] on icon "plus" at bounding box center [175, 11] width 6 height 6
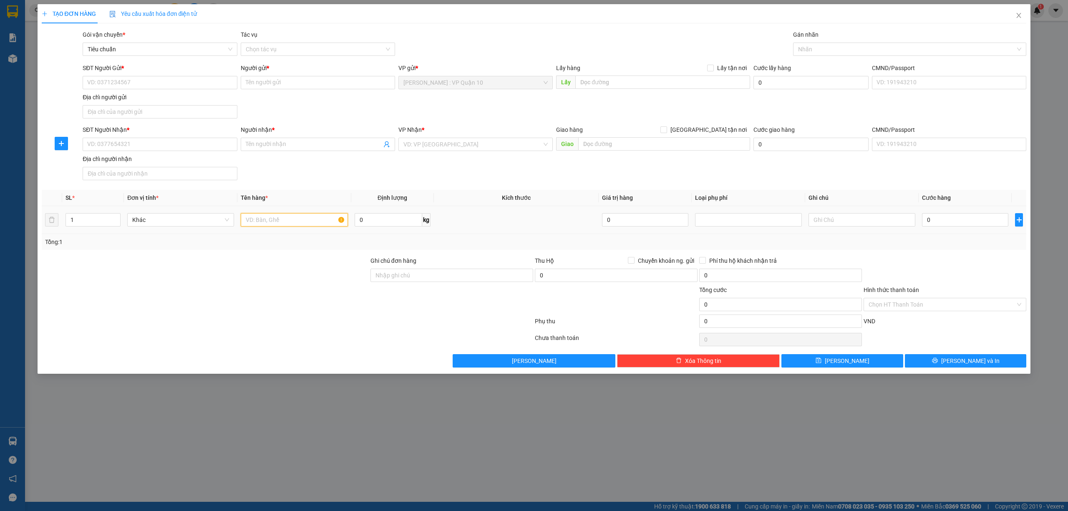
click at [271, 225] on input "text" at bounding box center [294, 219] width 107 height 13
click at [806, 46] on div at bounding box center [905, 49] width 221 height 10
type input "XE"
click at [815, 66] on div "Xe máy" at bounding box center [910, 66] width 224 height 9
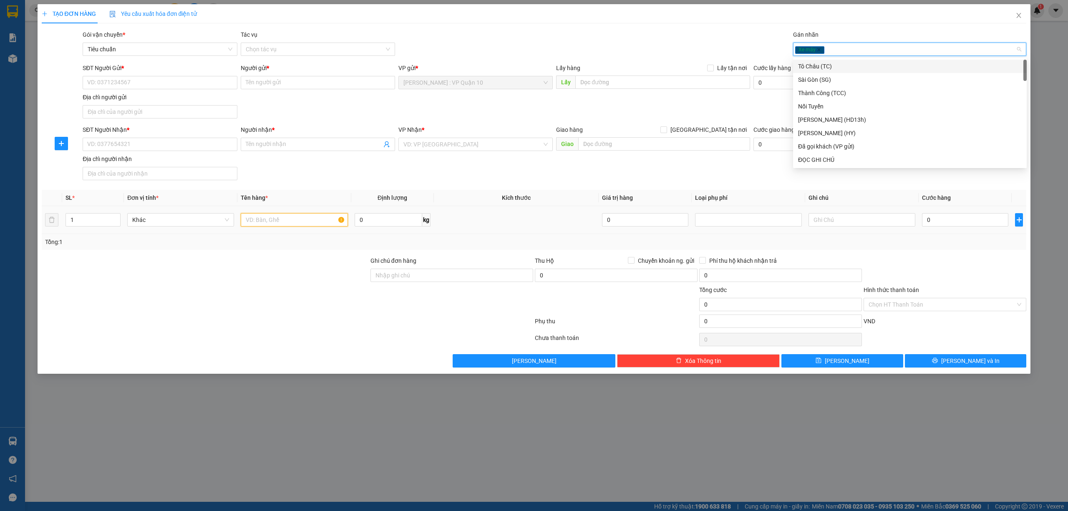
click at [261, 223] on input "text" at bounding box center [294, 219] width 107 height 13
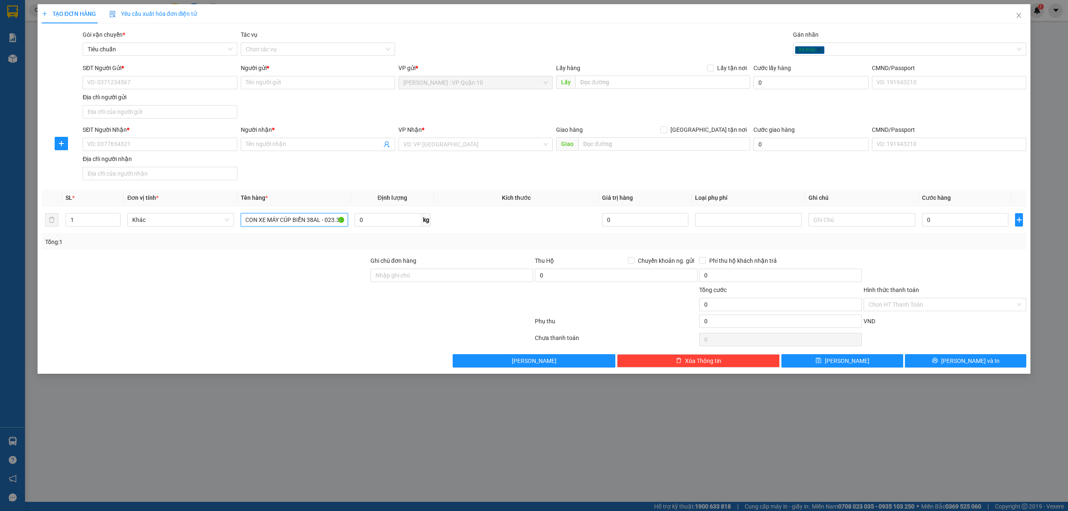
scroll to position [0, 7]
type input "1 CON XE MÁY CÚP BIỂN 38AL - 023.37"
click at [424, 276] on input "Ghi chú đơn hàng" at bounding box center [452, 275] width 163 height 13
type input "CÓ CHÌA KHÓA VÀ CAVET ĐI KÈM"
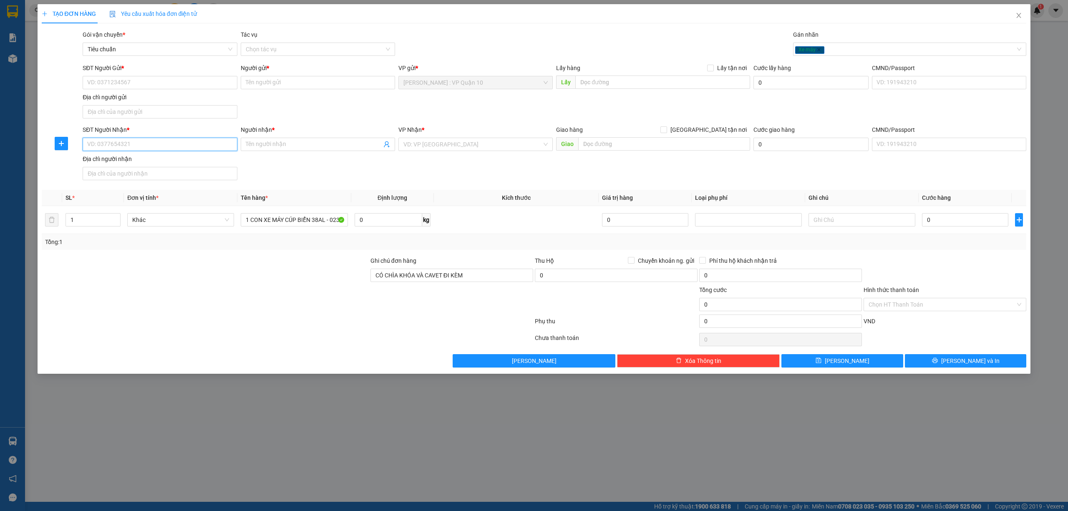
click at [139, 143] on input "SĐT Người Nhận *" at bounding box center [160, 144] width 154 height 13
click at [286, 149] on input "Người nhận *" at bounding box center [314, 144] width 136 height 9
click at [307, 147] on input "BÁC HỮU" at bounding box center [314, 144] width 136 height 9
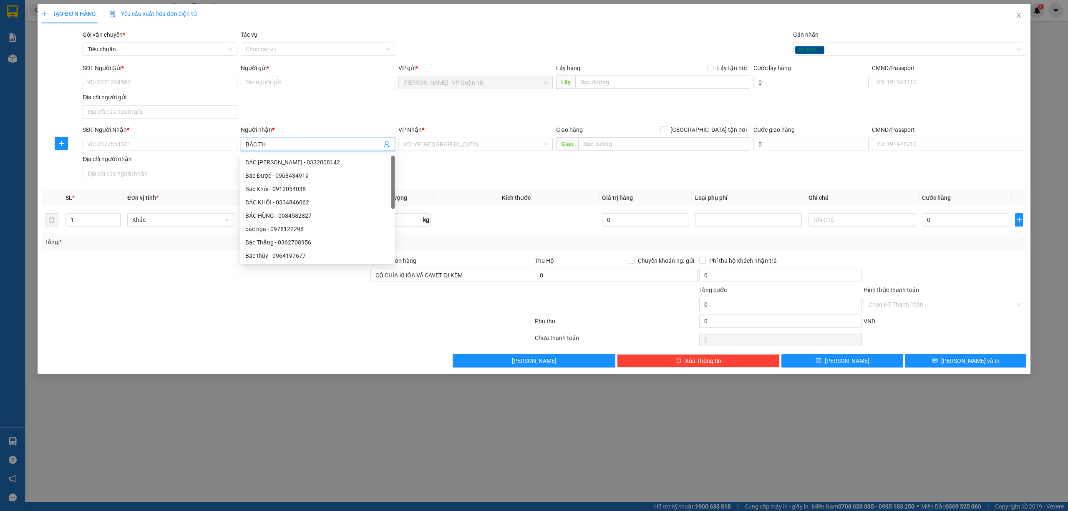
type input "BÁC THU"
click at [294, 161] on div "BÁC THU - 0372153368" at bounding box center [317, 162] width 144 height 9
type input "0372153368"
type input "BÁC THU"
checkbox input "true"
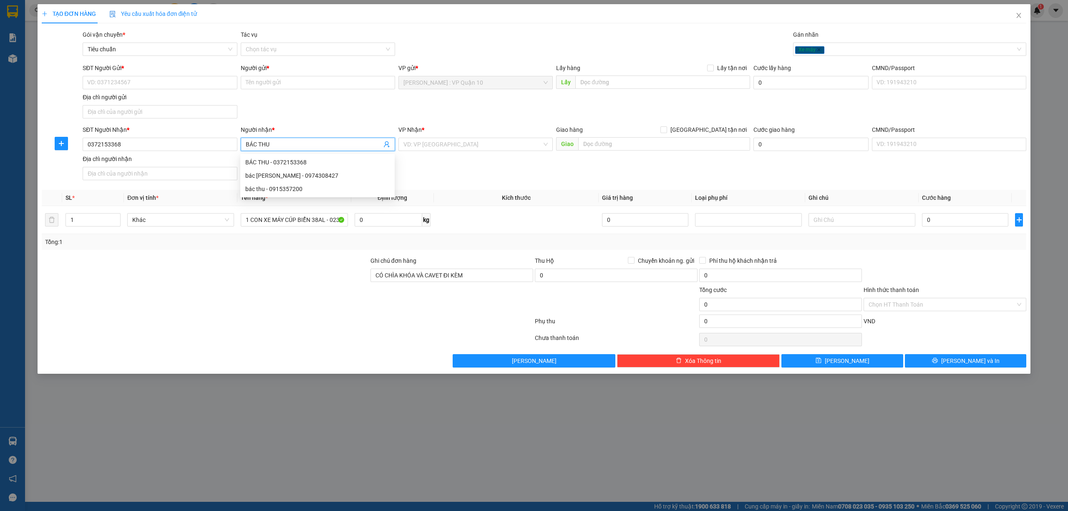
type input "TÒA NHÀ THĂNG LONG - P, TRANG HẠ - TỪ SƠN - BẮC NINH"
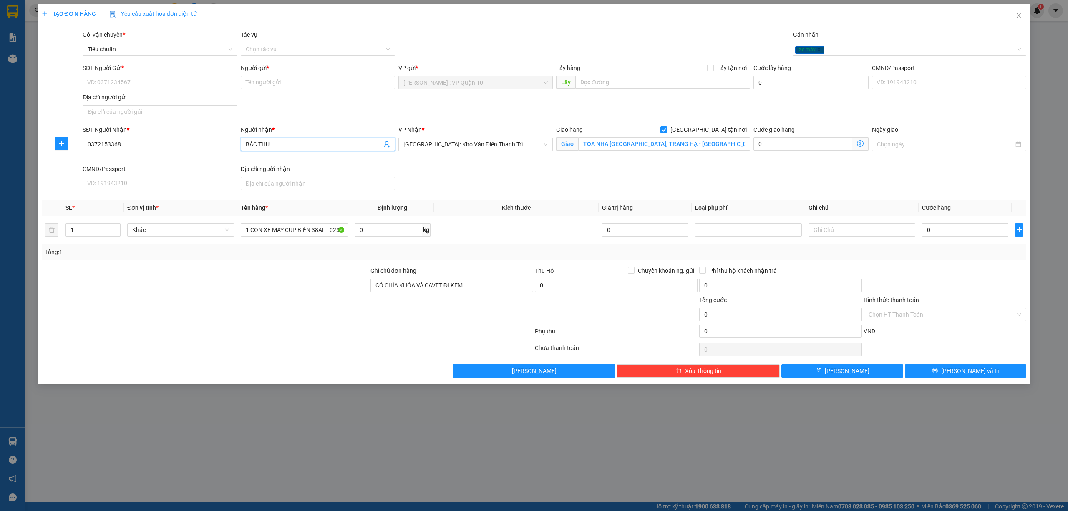
type input "BÁC THU"
drag, startPoint x: 147, startPoint y: 82, endPoint x: 137, endPoint y: 77, distance: 11.2
click at [146, 81] on input "SĐT Người Gửi *" at bounding box center [160, 82] width 154 height 13
click at [129, 88] on input "SĐT Người Gửi *" at bounding box center [160, 82] width 154 height 13
type input "0778211404"
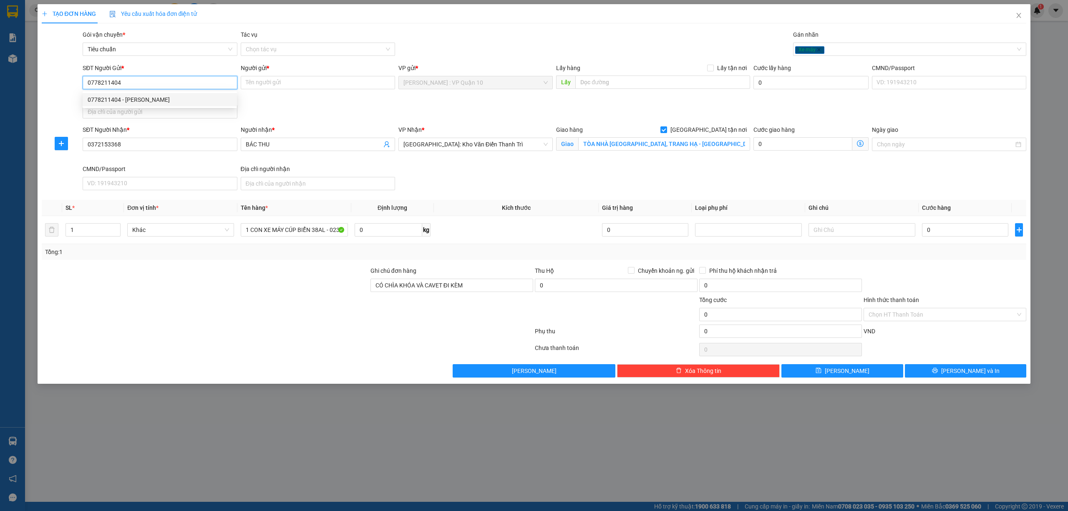
click at [133, 97] on div "0778211404 - anh quang" at bounding box center [160, 99] width 144 height 9
type input "[PERSON_NAME]"
type input "0778211404"
click at [272, 328] on div at bounding box center [287, 333] width 493 height 17
click at [843, 48] on div "Xe máy" at bounding box center [905, 49] width 221 height 10
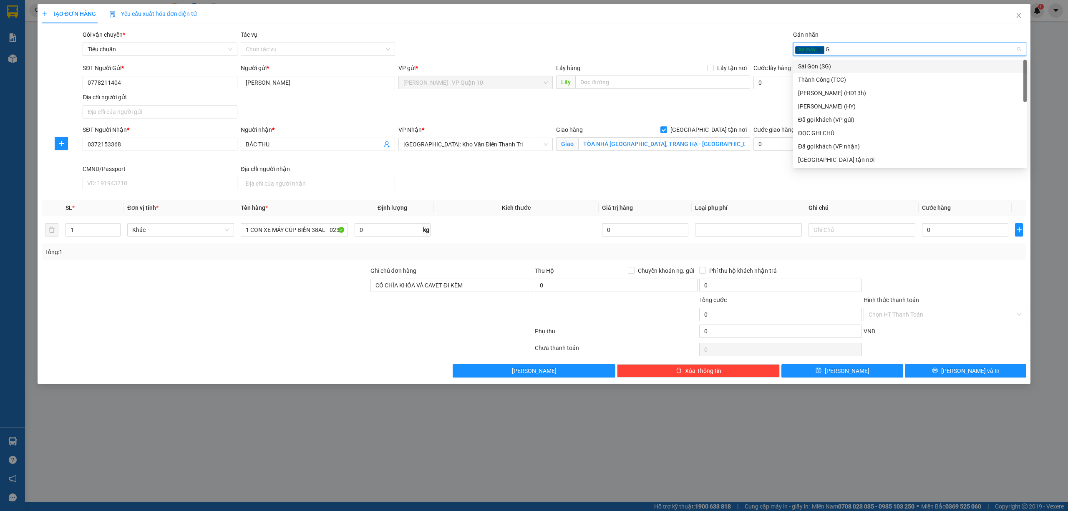
type input "GI"
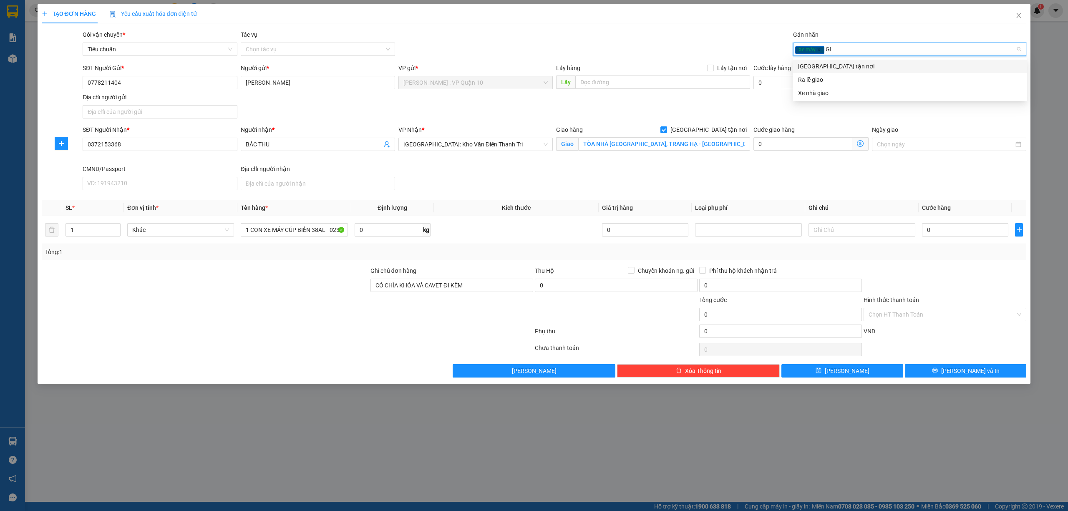
click at [833, 66] on div "[GEOGRAPHIC_DATA] tận nơi" at bounding box center [910, 66] width 224 height 9
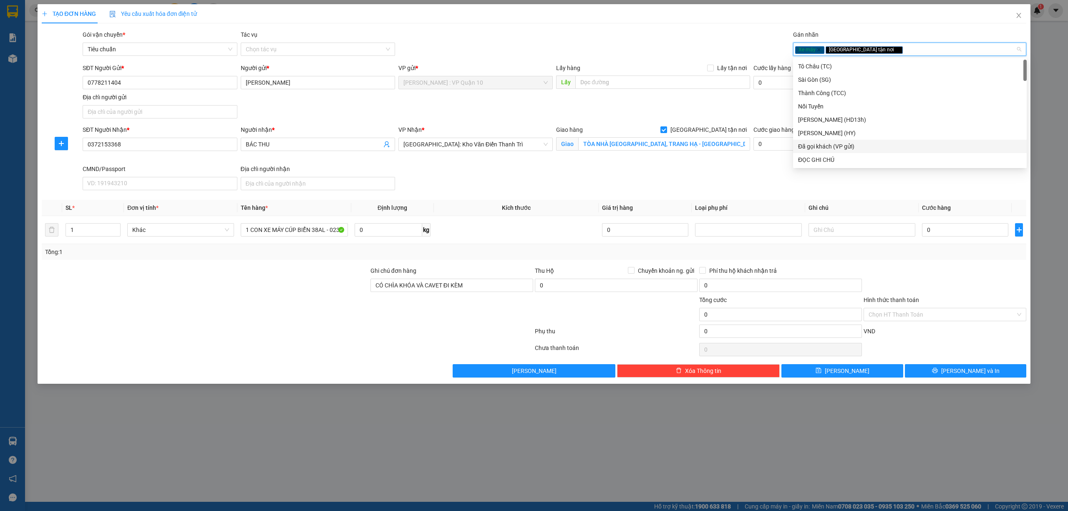
click at [848, 144] on div "Đã gọi khách (VP gửi)" at bounding box center [910, 146] width 224 height 9
drag, startPoint x: 272, startPoint y: 286, endPoint x: 267, endPoint y: 286, distance: 5.4
click at [270, 286] on div at bounding box center [205, 280] width 329 height 29
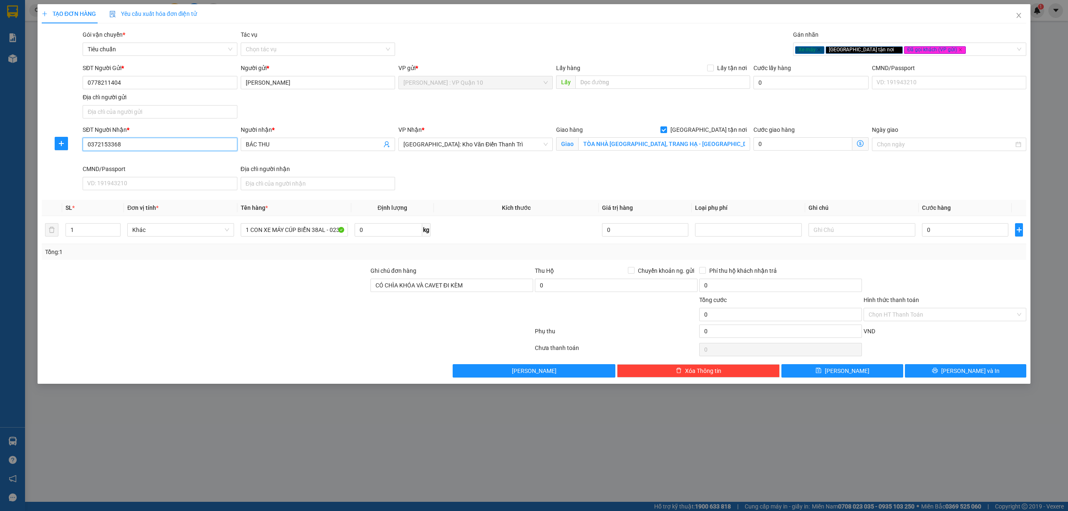
drag, startPoint x: 74, startPoint y: 144, endPoint x: 86, endPoint y: 144, distance: 11.7
click at [68, 144] on div "SĐT Người Nhận * 0372153368 Người nhận * BÁC THU VP Nhận * Hà Nội: Kho Văn Điển…" at bounding box center [534, 159] width 987 height 68
drag, startPoint x: 176, startPoint y: 304, endPoint x: 181, endPoint y: 305, distance: 5.0
click at [177, 305] on div at bounding box center [205, 309] width 329 height 29
click at [982, 232] on input "0" at bounding box center [965, 229] width 86 height 13
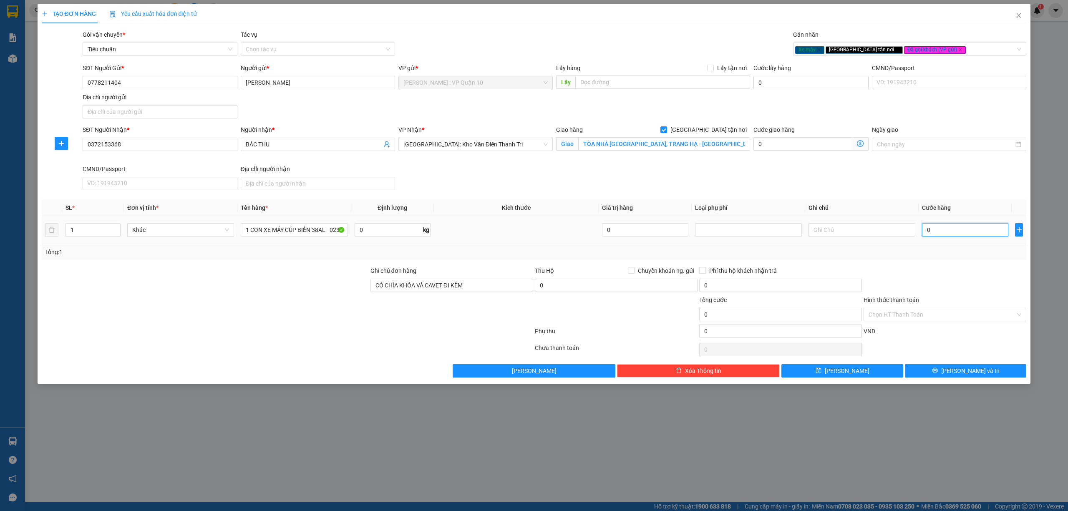
type input "90"
type input "920"
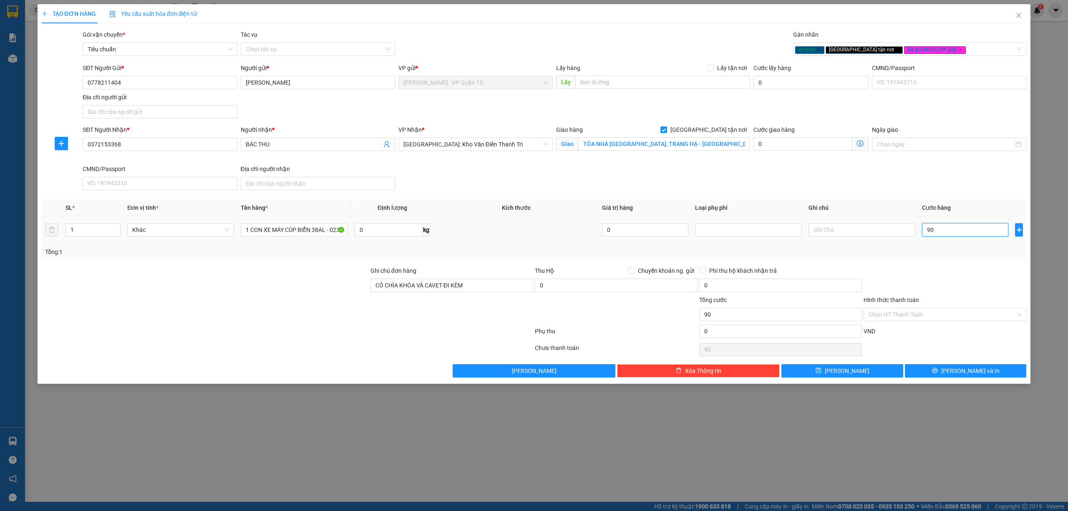
type input "920"
type input "9.200"
type input "92.000"
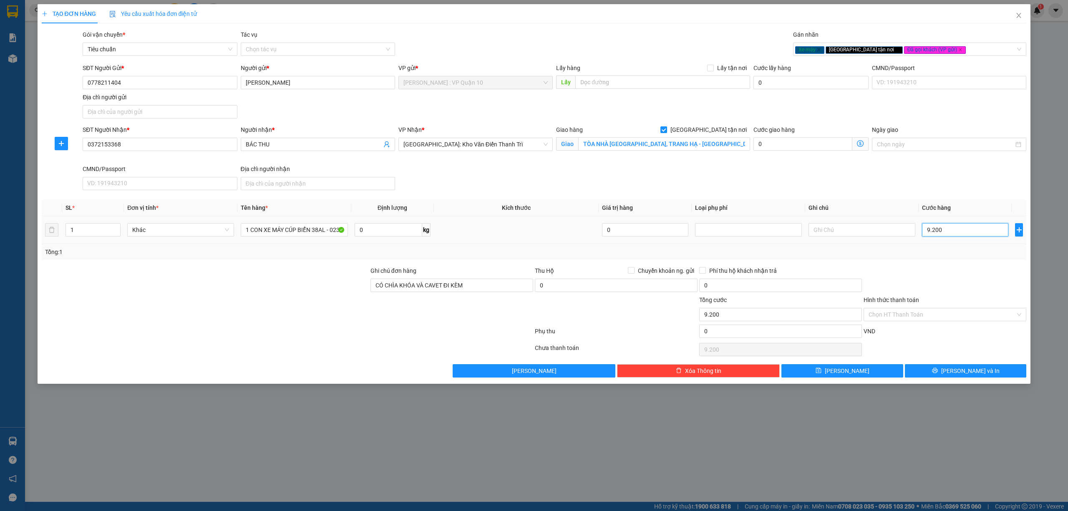
type input "92.000"
type input "920.000"
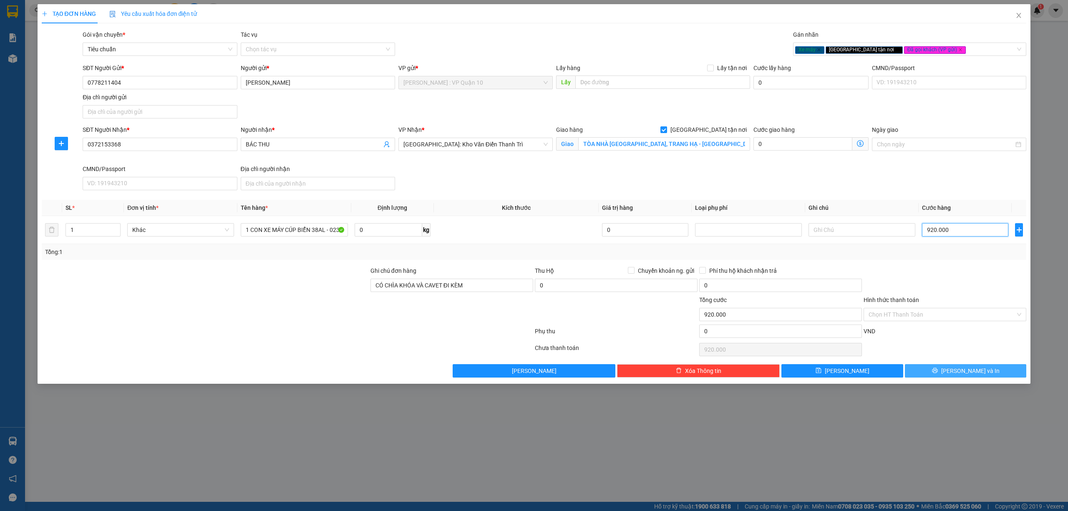
type input "920.000"
click at [957, 371] on button "[PERSON_NAME] và In" at bounding box center [966, 370] width 122 height 13
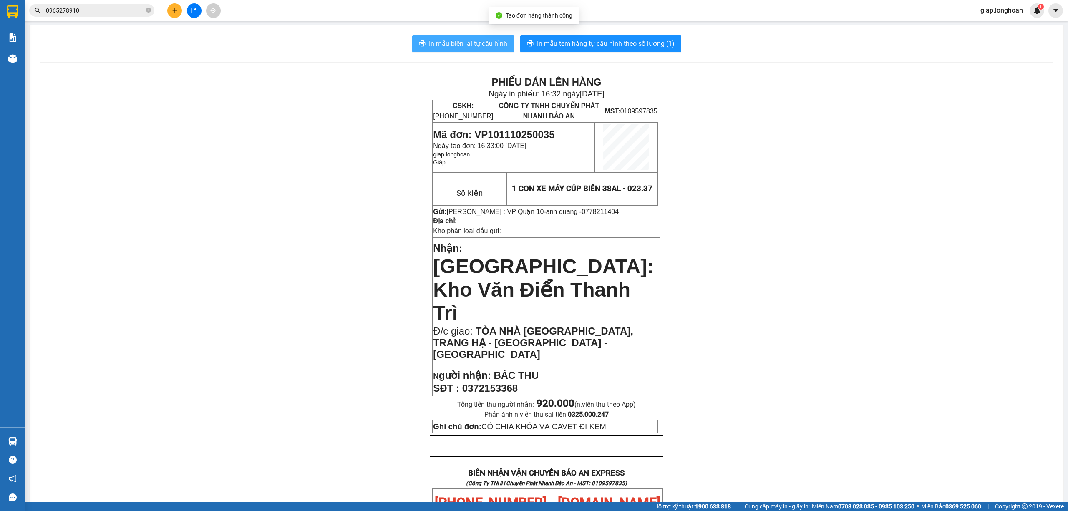
click at [467, 37] on button "In mẫu biên lai tự cấu hình" at bounding box center [463, 43] width 102 height 17
click at [597, 40] on span "In mẫu tem hàng tự cấu hình theo số lượng (1)" at bounding box center [606, 43] width 138 height 10
click at [841, 330] on div "PHIẾU DÁN LÊN HÀNG Ngày in phiếu: 16:33 ngày 11-10-2025 CSKH: 1900.06.88.33 CÔN…" at bounding box center [547, 498] width 1014 height 850
click at [283, 265] on div "PHIẾU DÁN LÊN HÀNG Ngày in phiếu: 16:33 ngày 11-10-2025 CSKH: 1900.06.88.33 CÔN…" at bounding box center [547, 498] width 1014 height 850
click at [172, 8] on icon "plus" at bounding box center [175, 11] width 6 height 6
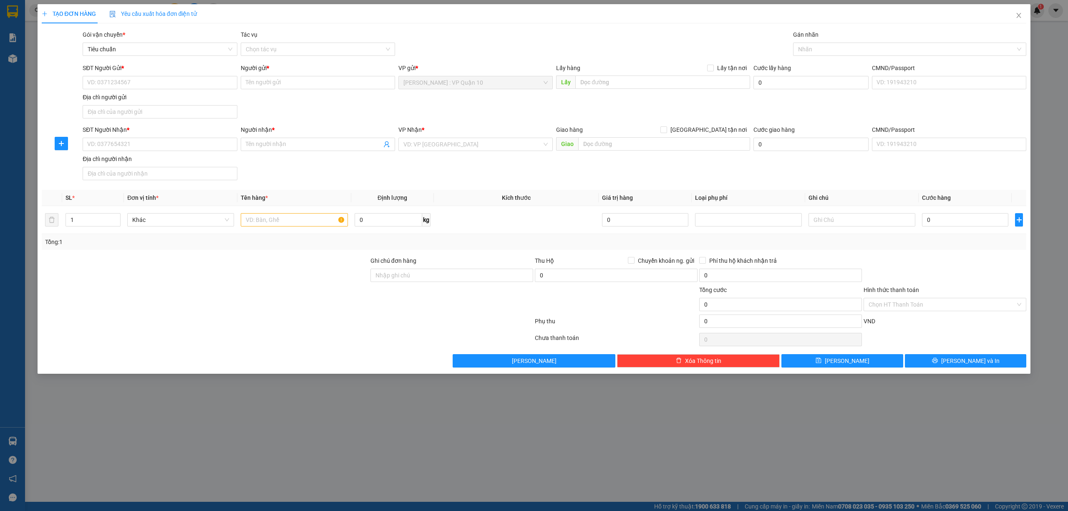
click at [311, 363] on div "Lưu nháp Xóa Thông tin Lưu Lưu và In" at bounding box center [534, 360] width 987 height 13
click at [394, 278] on input "Ghi chú đơn hàng" at bounding box center [452, 275] width 163 height 13
type input "hàng k bao bể vỡ hư hỏng"
click at [258, 223] on input "text" at bounding box center [294, 219] width 107 height 13
click at [134, 143] on input "SĐT Người Nhận *" at bounding box center [160, 144] width 154 height 13
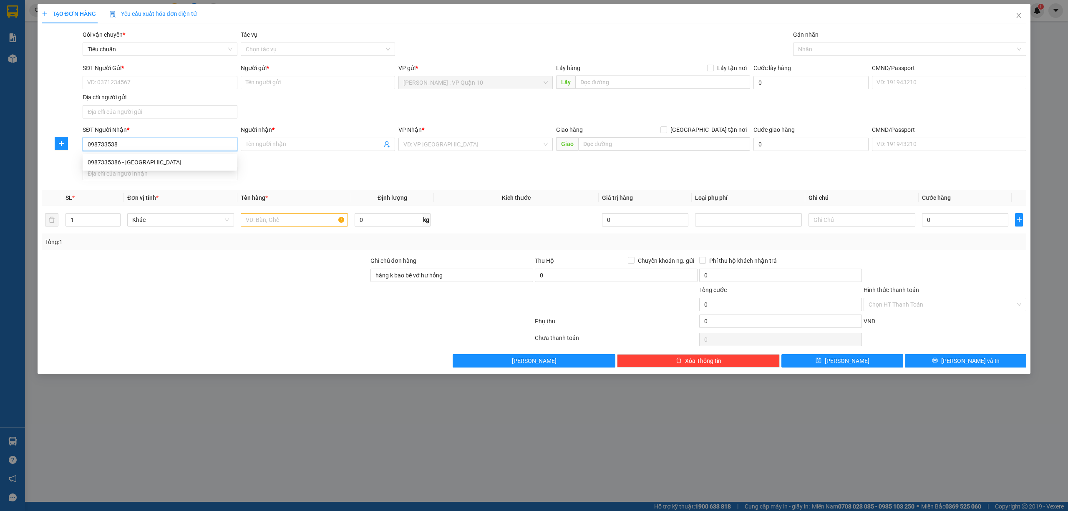
type input "0987335386"
click at [106, 159] on div "0987335386 - ANH HƯNG" at bounding box center [160, 162] width 144 height 9
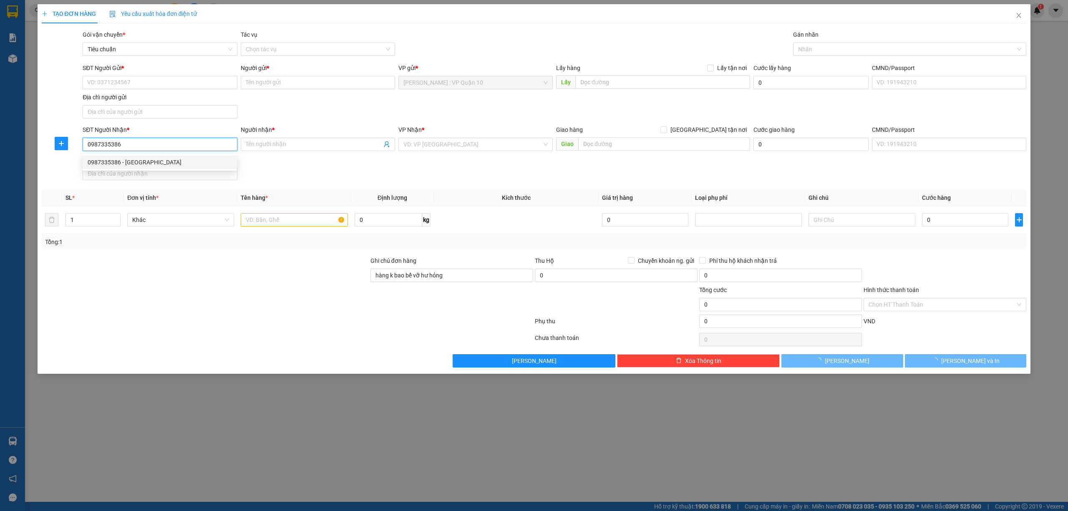
type input "ANH HƯNG"
checkbox input "true"
type input "VĨNH PHÚC - CÔNG TY TOYOTO - PHÚC YÊN - VĨNH PHÚC"
checkbox input "true"
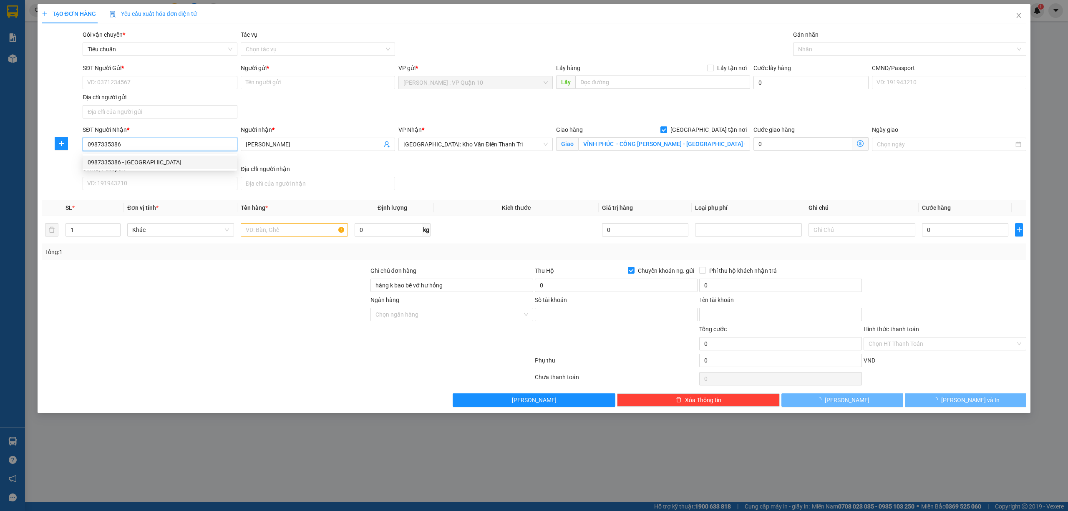
type input "0778902828"
type input "tất chí xương"
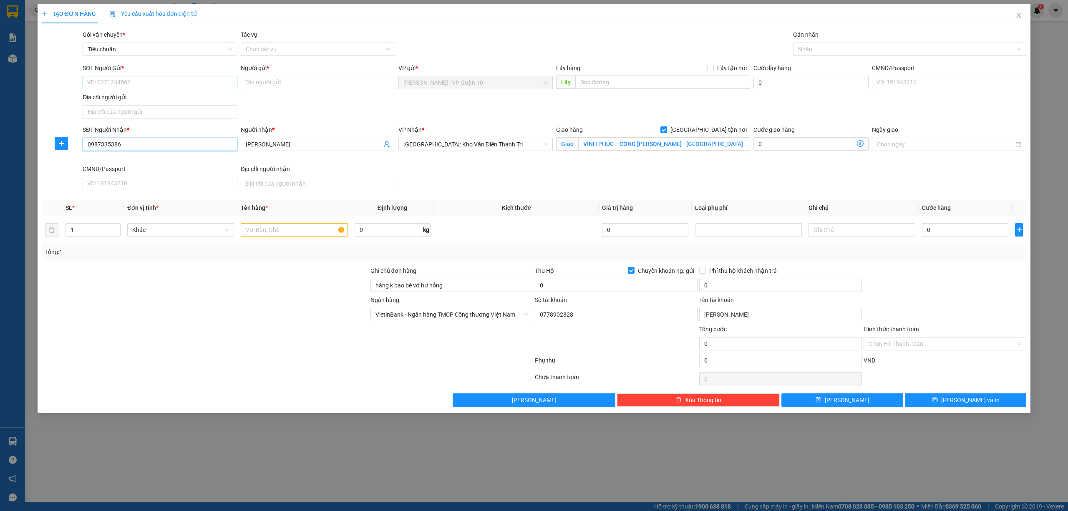
type input "0987335386"
click at [137, 82] on input "SĐT Người Gửi *" at bounding box center [160, 82] width 154 height 13
click at [142, 97] on div "0778902828 - tất chí xương" at bounding box center [160, 99] width 144 height 9
type input "0778902828"
type input "tất chí xương"
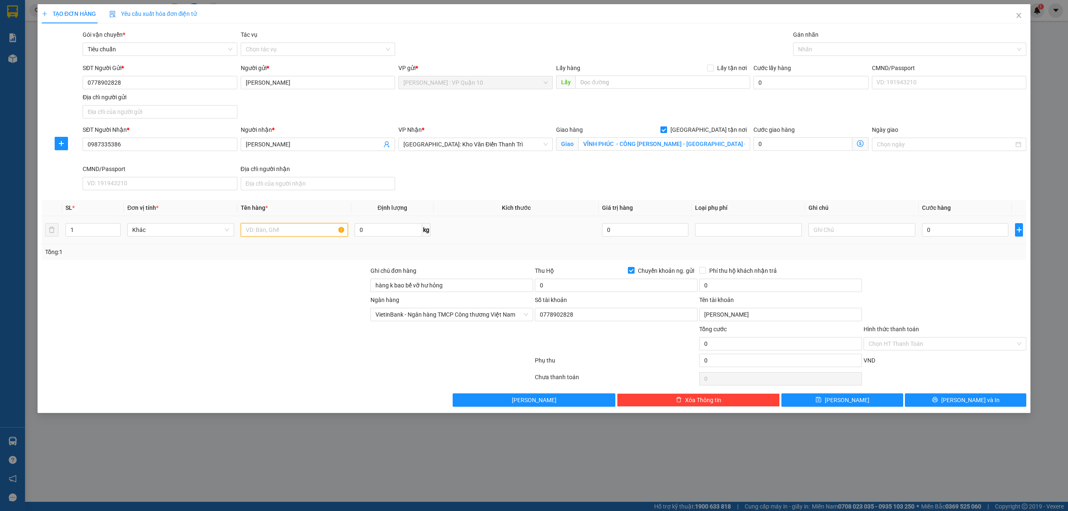
click at [259, 233] on input "text" at bounding box center [294, 229] width 107 height 13
type input "1 KIỆN MÁY"
click at [585, 289] on input "0" at bounding box center [616, 285] width 163 height 13
click at [814, 53] on div at bounding box center [905, 49] width 221 height 10
type input "5.000.000"
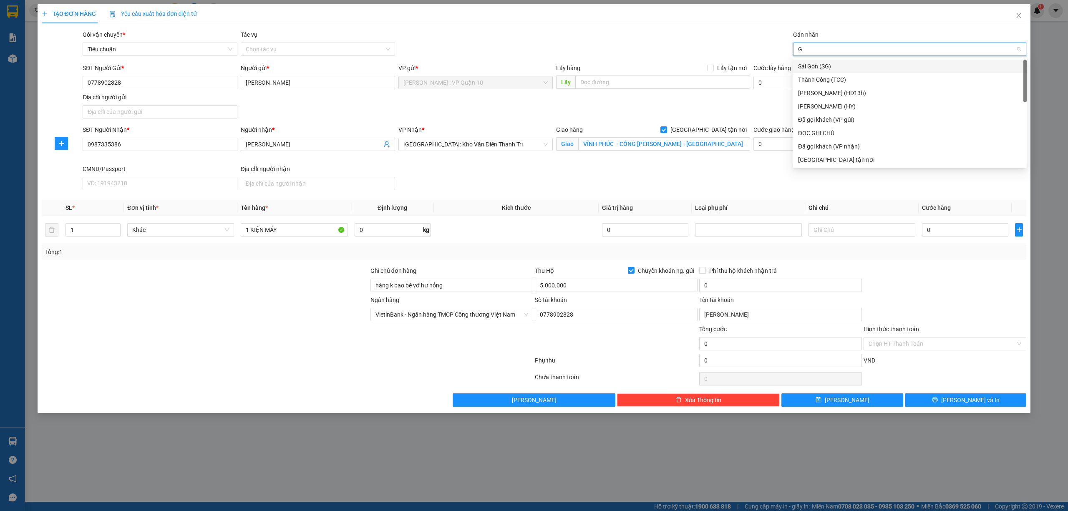
type input "GI"
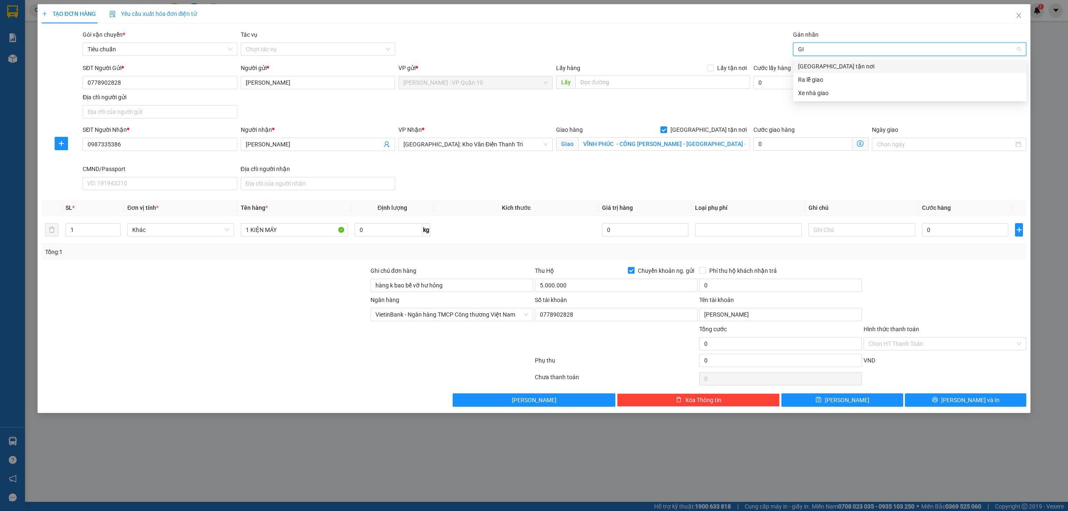
click at [820, 63] on div "[GEOGRAPHIC_DATA] tận nơi" at bounding box center [910, 66] width 224 height 9
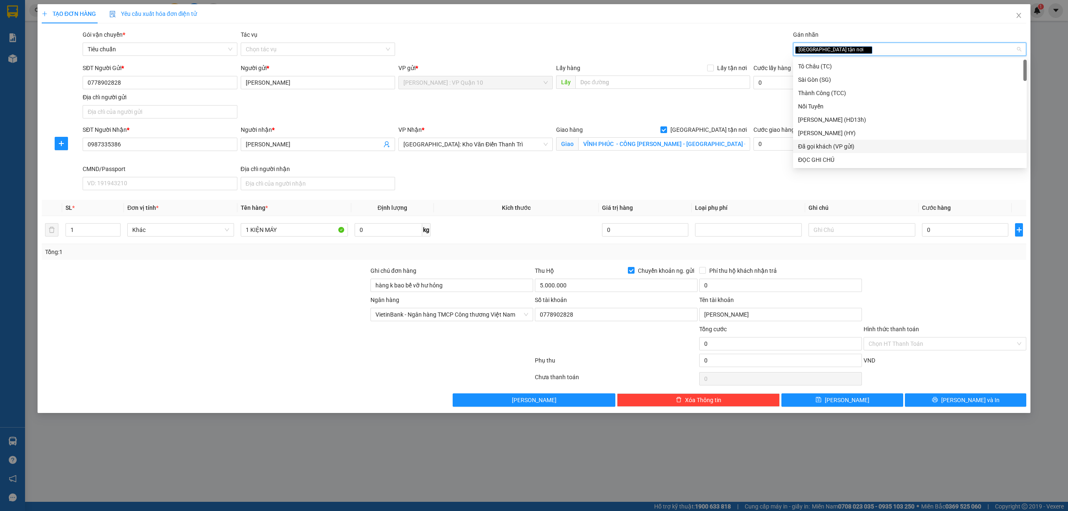
drag, startPoint x: 842, startPoint y: 144, endPoint x: 806, endPoint y: 151, distance: 36.4
click at [841, 145] on div "Đã gọi khách (VP gửi)" at bounding box center [910, 146] width 224 height 9
click at [199, 330] on div at bounding box center [205, 339] width 329 height 29
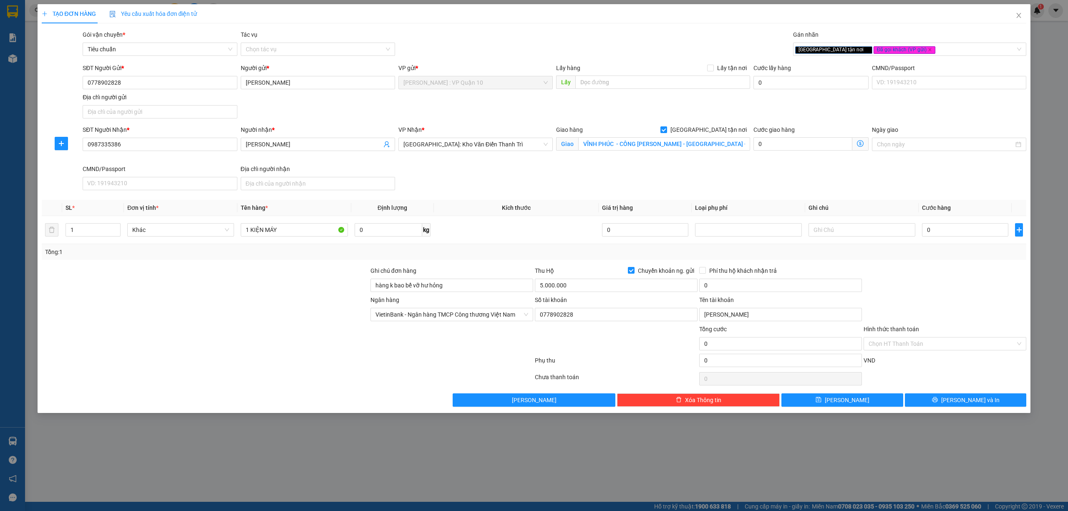
click at [942, 285] on div at bounding box center [945, 280] width 164 height 29
click at [656, 149] on input "VĨNH PHÚC - CÔNG TY TOYOTO - PHÚC YÊN - VĨNH PHÚC" at bounding box center [664, 143] width 172 height 13
drag, startPoint x: 1000, startPoint y: 294, endPoint x: 987, endPoint y: 284, distance: 16.4
click at [999, 294] on div at bounding box center [945, 280] width 164 height 29
type input "25.000"
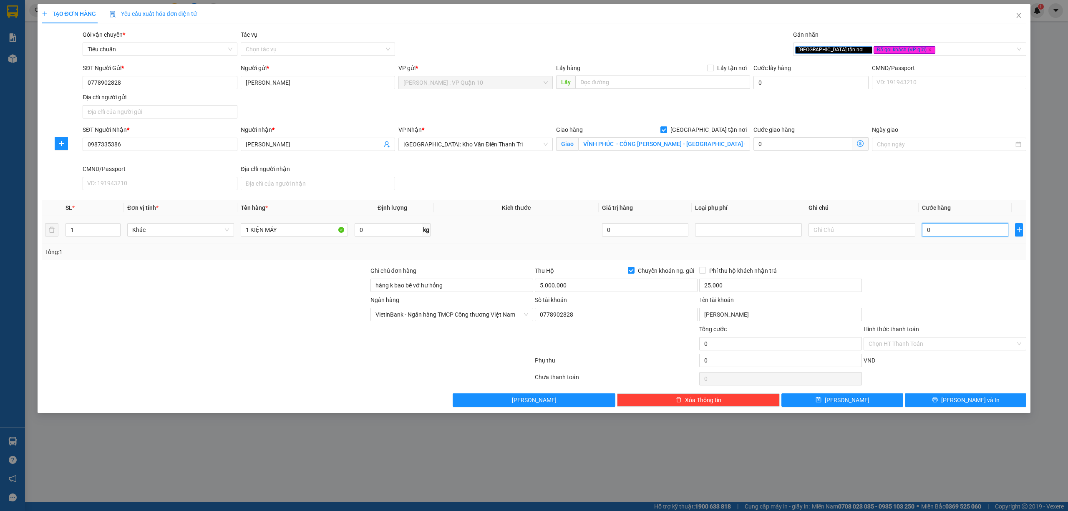
click at [956, 230] on input "0" at bounding box center [965, 229] width 86 height 13
type input "30"
type input "330"
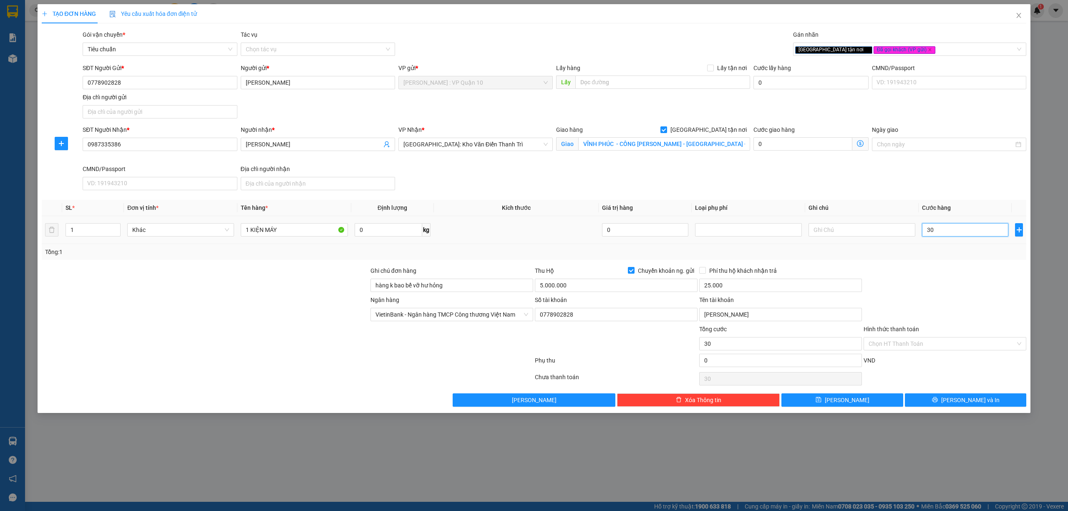
type input "330"
type input "3.300"
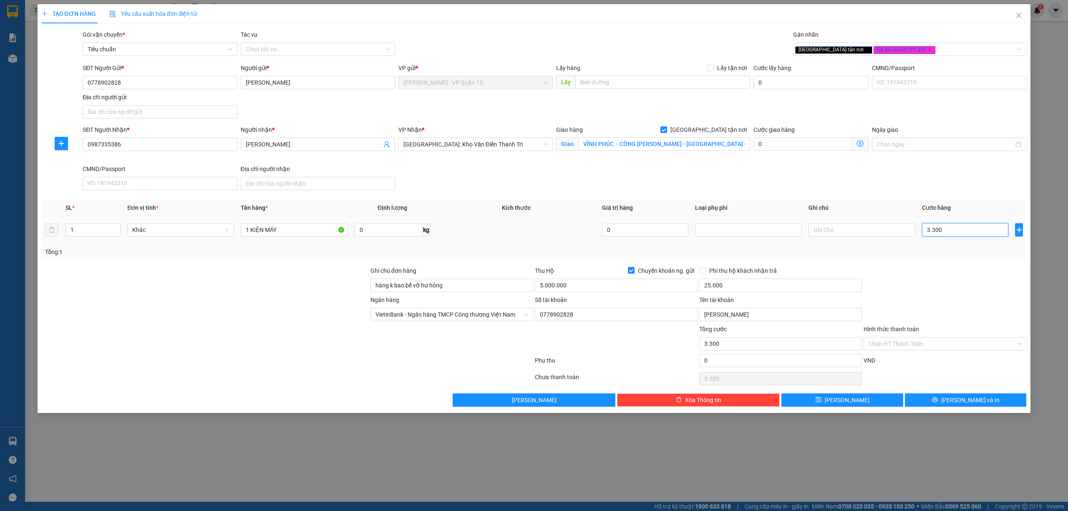
type input "33.000"
type input "330.000"
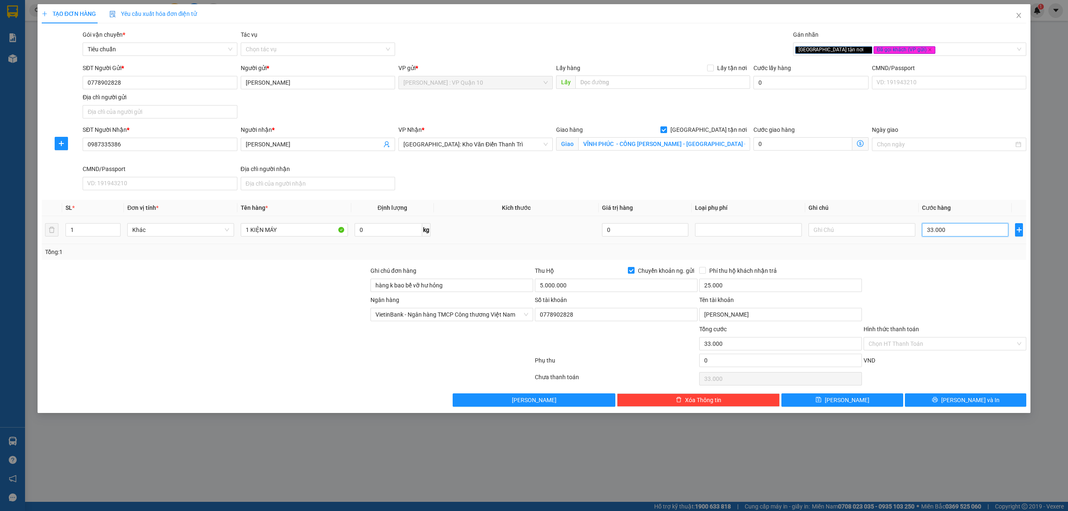
type input "330.000"
drag, startPoint x: 976, startPoint y: 401, endPoint x: 981, endPoint y: 402, distance: 5.2
click at [976, 401] on span "[PERSON_NAME] và In" at bounding box center [970, 400] width 58 height 9
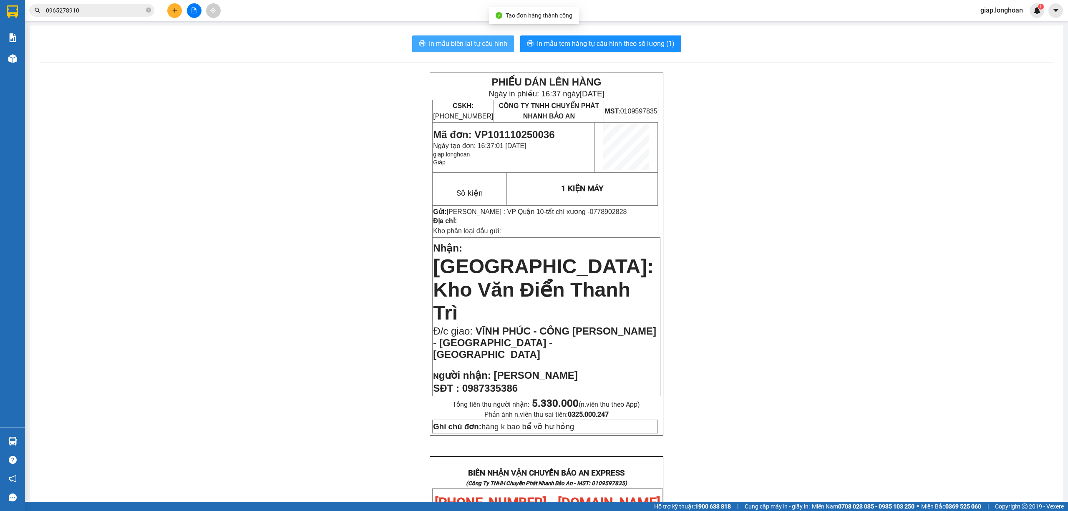
click at [453, 42] on span "In mẫu biên lai tự cấu hình" at bounding box center [468, 43] width 78 height 10
click at [579, 45] on span "In mẫu tem hàng tự cấu hình theo số lượng (1)" at bounding box center [606, 43] width 138 height 10
click at [965, 370] on div "PHIẾU DÁN LÊN HÀNG Ngày in phiếu: 16:37 ngày 11-10-2025 CSKH: 1900.06.88.33 CÔN…" at bounding box center [547, 510] width 1014 height 874
click at [860, 312] on div "PHIẾU DÁN LÊN HÀNG Ngày in phiếu: 16:37 ngày 11-10-2025 CSKH: 1900.06.88.33 CÔN…" at bounding box center [547, 510] width 1014 height 874
click at [818, 255] on div "PHIẾU DÁN LÊN HÀNG Ngày in phiếu: 16:37 ngày 11-10-2025 CSKH: 1900.06.88.33 CÔN…" at bounding box center [547, 510] width 1014 height 874
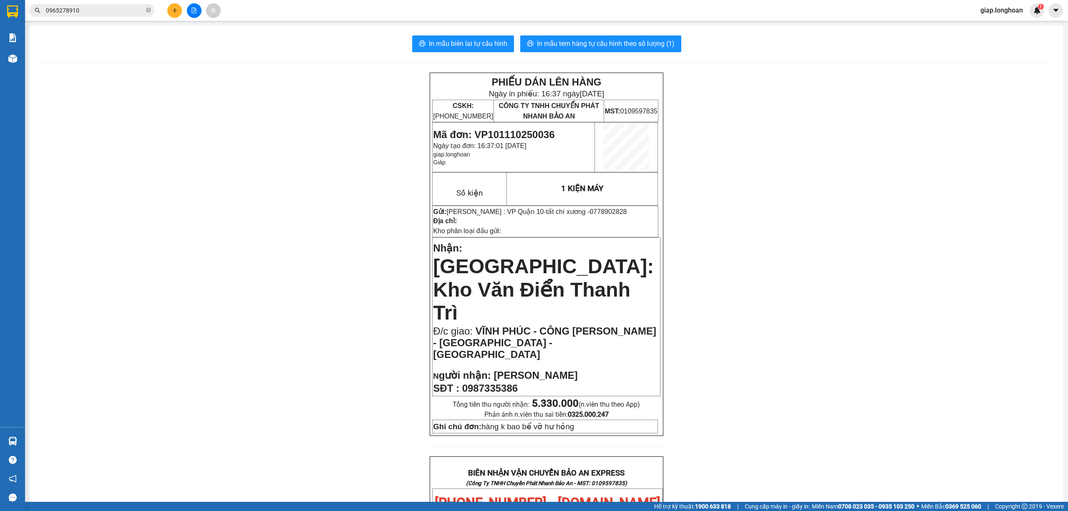
click at [265, 202] on div "PHIẾU DÁN LÊN HÀNG Ngày in phiếu: 16:37 ngày 11-10-2025 CSKH: 1900.06.88.33 CÔN…" at bounding box center [547, 510] width 1014 height 874
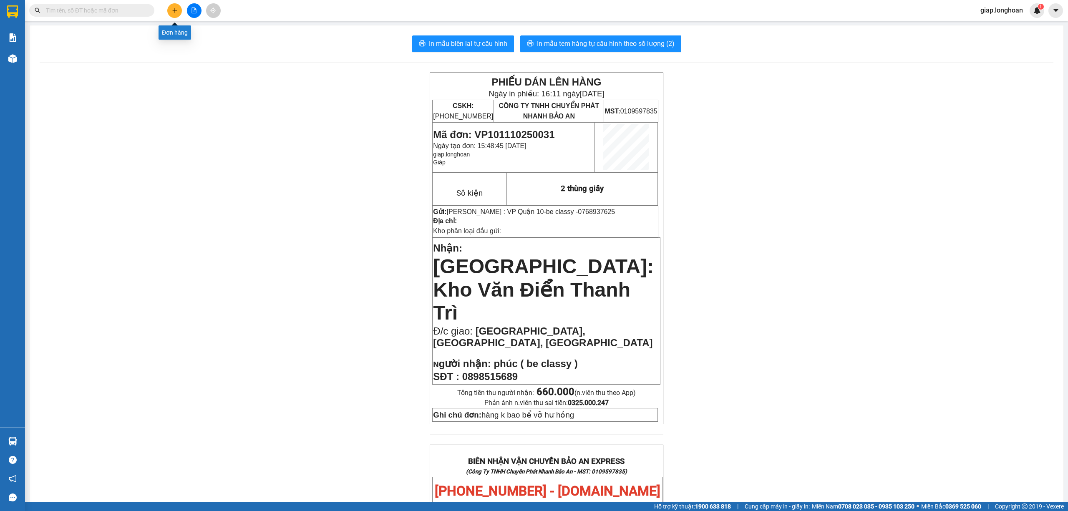
click at [173, 13] on button at bounding box center [174, 10] width 15 height 15
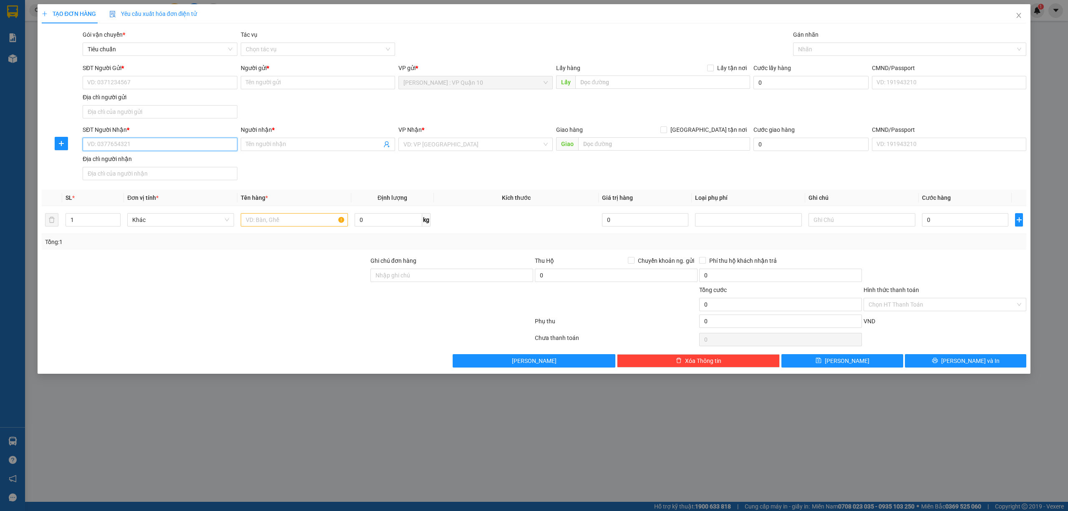
click at [126, 143] on input "SĐT Người Nhận *" at bounding box center [160, 144] width 154 height 13
paste input "090 7177567"
type input "0907177567"
click at [106, 158] on div "0907177567 - MR . hoạt" at bounding box center [160, 162] width 144 height 9
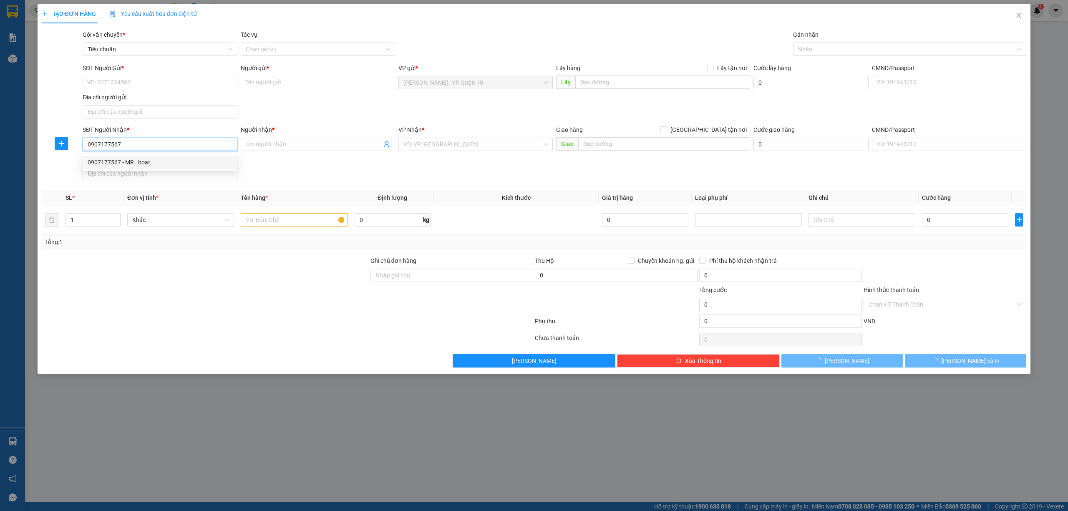
type input "MR . hoạt"
checkbox input "true"
type input "[GEOGRAPHIC_DATA] - địa chỉ : [GEOGRAPHIC_DATA] -[GEOGRAPHIC_DATA]"
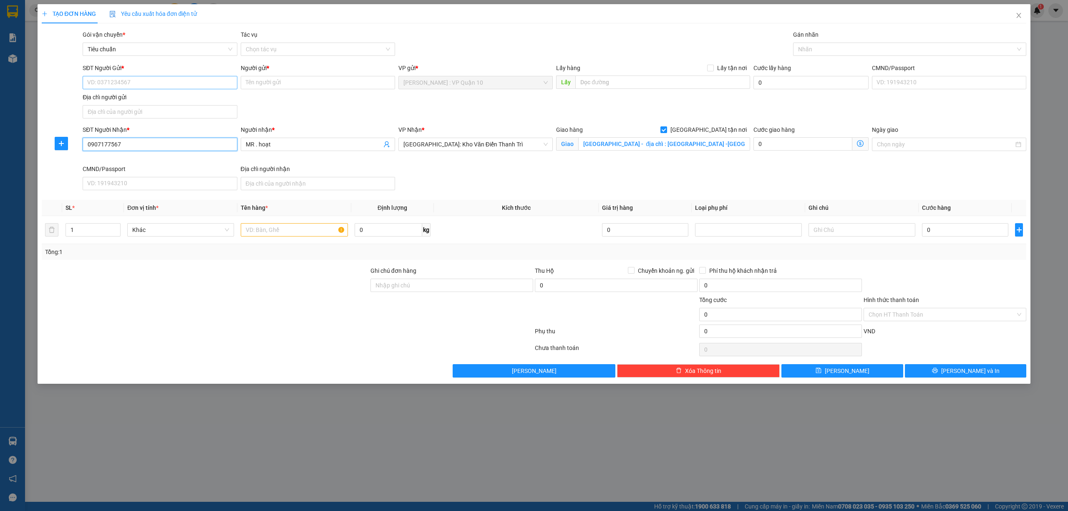
type input "0907177567"
click at [144, 81] on input "SĐT Người Gửi *" at bounding box center [160, 82] width 154 height 13
click at [137, 96] on div "0588099060 - như [PERSON_NAME]" at bounding box center [160, 99] width 144 height 9
type input "0588099060"
type input "như [PERSON_NAME]"
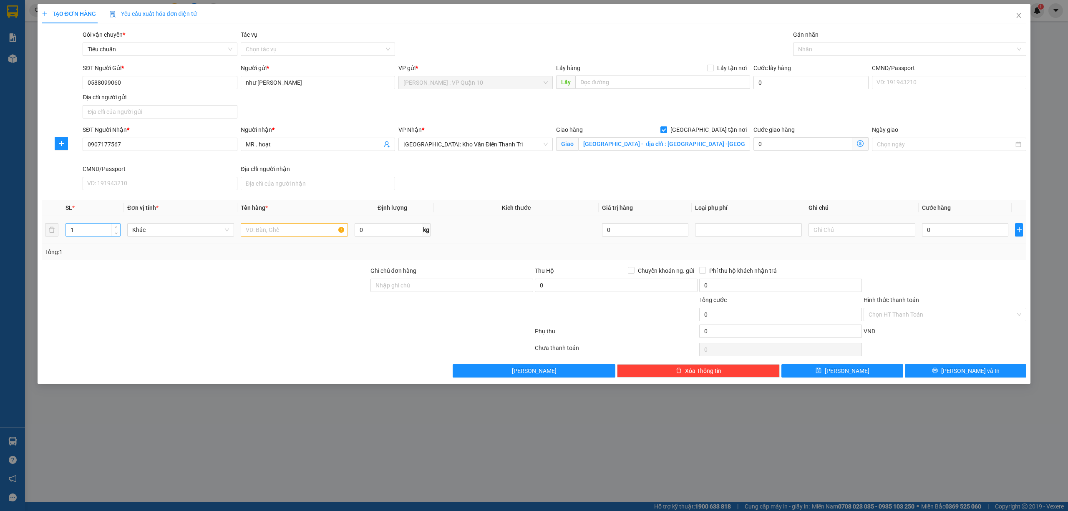
click at [89, 229] on input "1" at bounding box center [93, 230] width 54 height 13
type input "2"
click at [280, 234] on input "text" at bounding box center [294, 229] width 107 height 13
type input "2 THÙNG GIẤY TO"
click at [429, 281] on input "Ghi chú đơn hàng" at bounding box center [452, 285] width 163 height 13
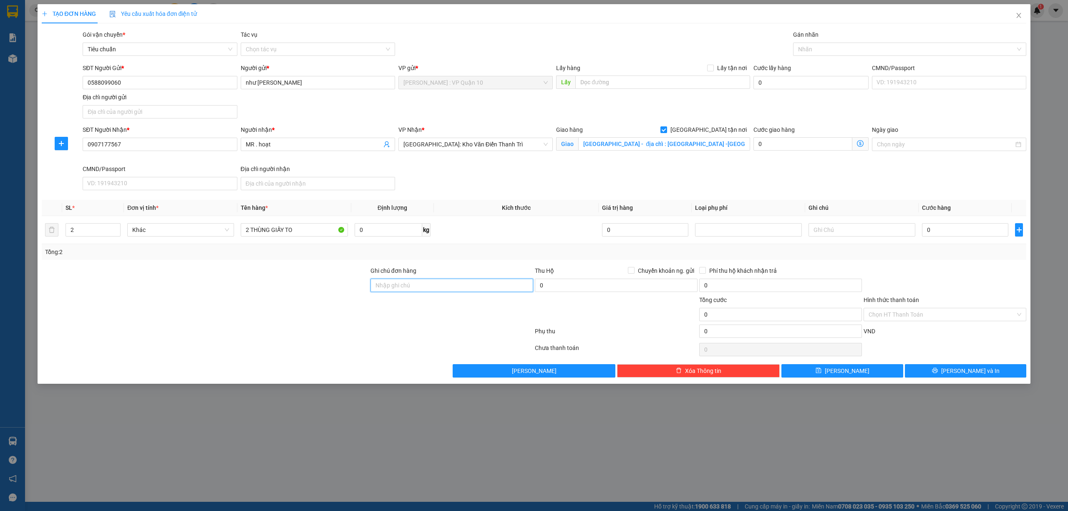
type input "hàng k bao bể vỡ hư hỏng"
click at [808, 50] on div at bounding box center [905, 49] width 221 height 10
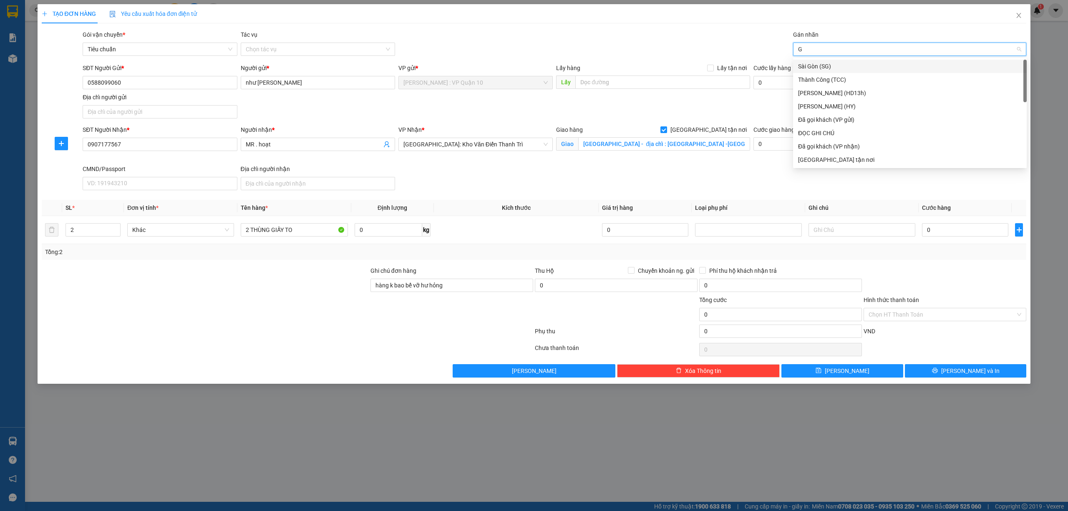
type input "GI"
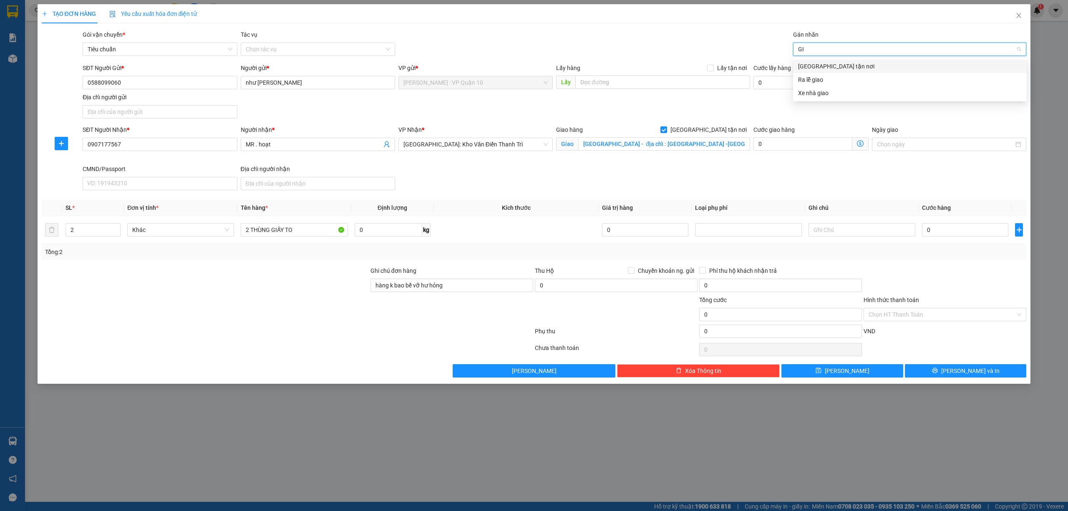
click at [827, 66] on div "[GEOGRAPHIC_DATA] tận nơi" at bounding box center [910, 66] width 224 height 9
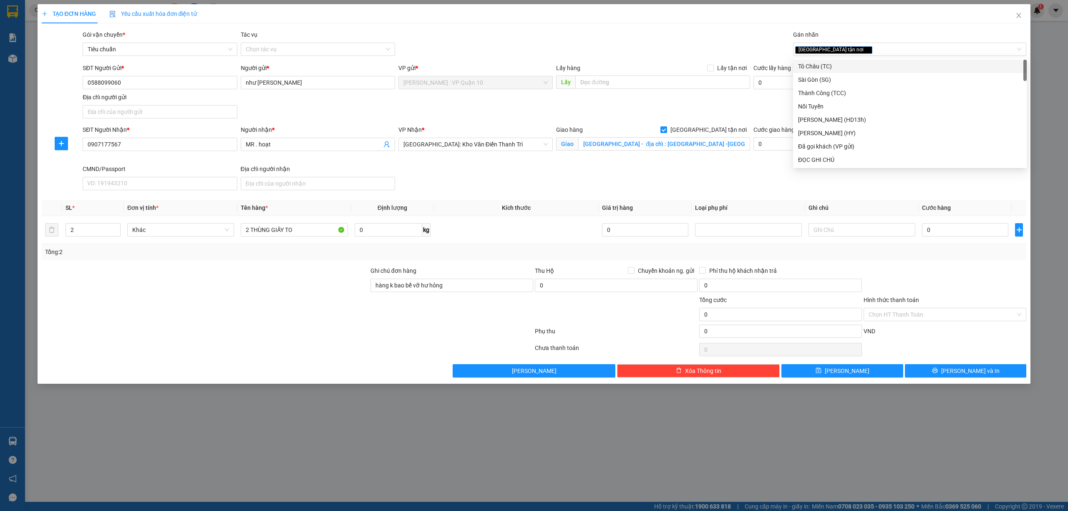
click at [255, 312] on div at bounding box center [205, 309] width 329 height 29
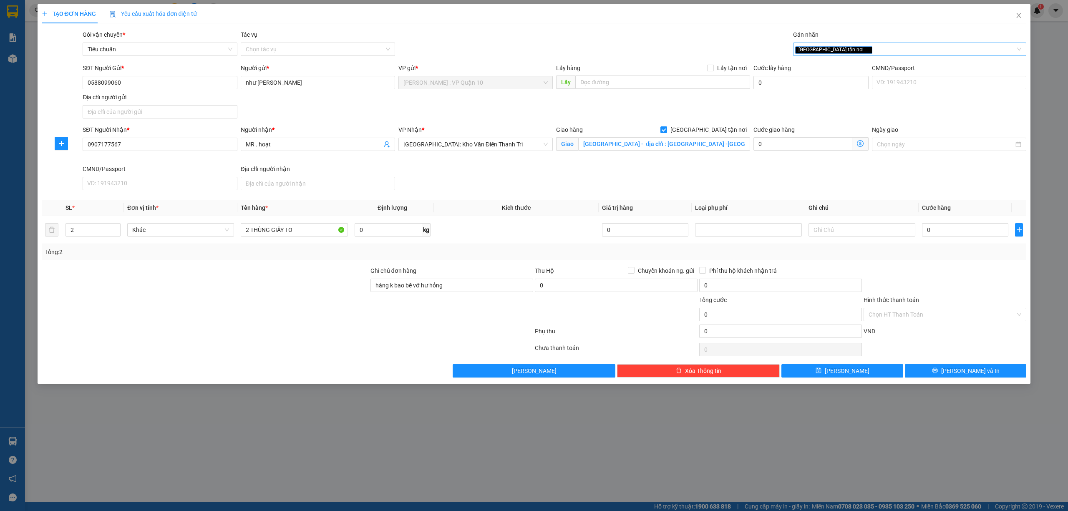
click at [848, 49] on div "[GEOGRAPHIC_DATA] tận nơi" at bounding box center [905, 49] width 221 height 10
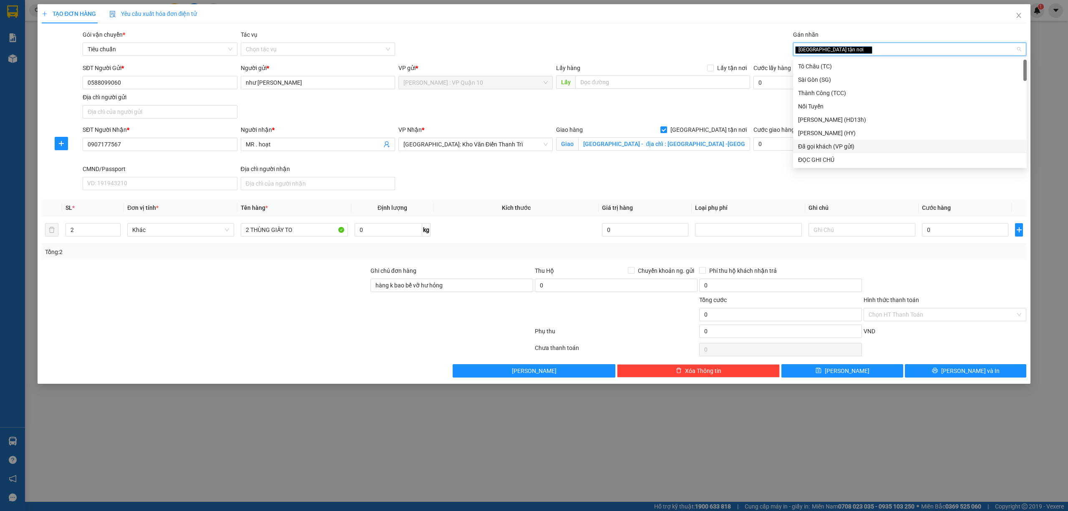
click at [851, 145] on div "Đã gọi khách (VP gửi)" at bounding box center [910, 146] width 224 height 9
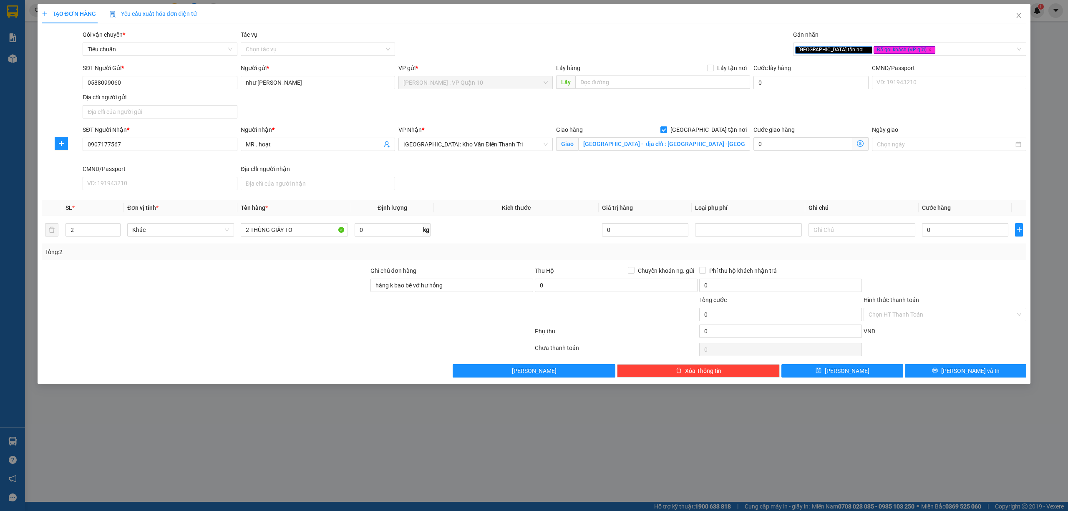
click at [306, 328] on div at bounding box center [287, 333] width 493 height 17
click at [965, 228] on input "0" at bounding box center [965, 229] width 86 height 13
type input "50"
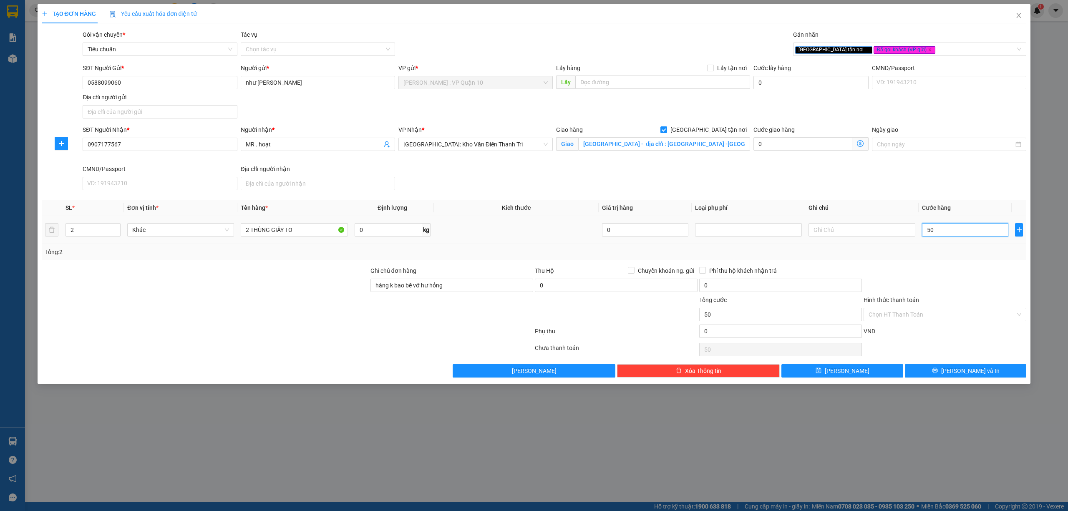
type input "520"
type input "5.200"
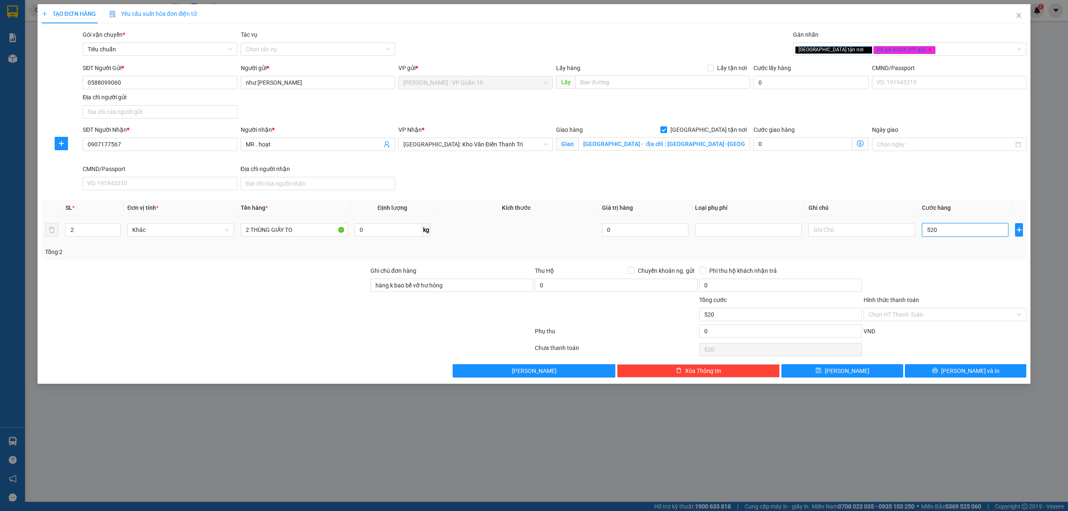
type input "5.200"
type input "52.000"
type input "520.000"
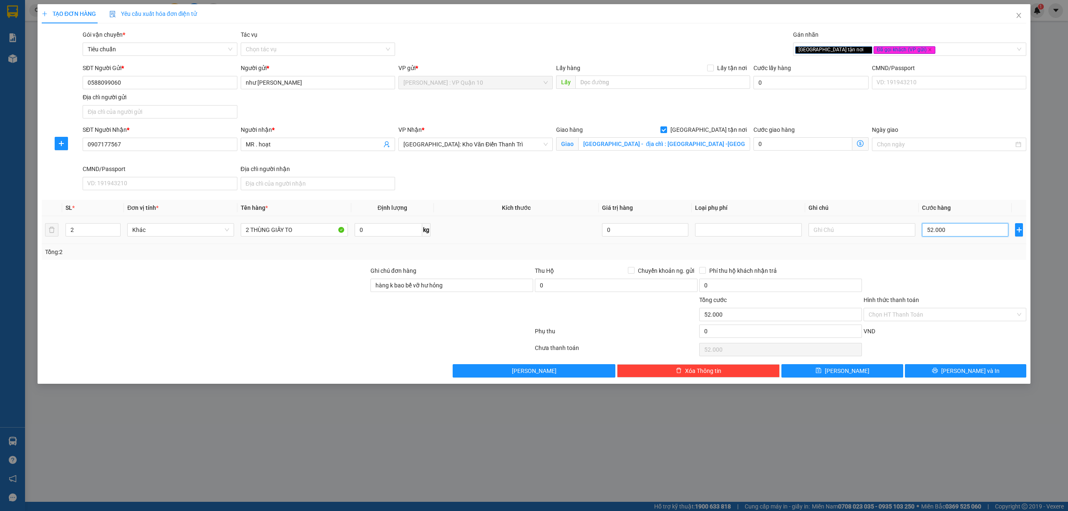
type input "520.000"
click at [915, 52] on div "[GEOGRAPHIC_DATA] tận nơi Đã gọi khách (VP gửi)" at bounding box center [905, 49] width 221 height 10
type input "520.000"
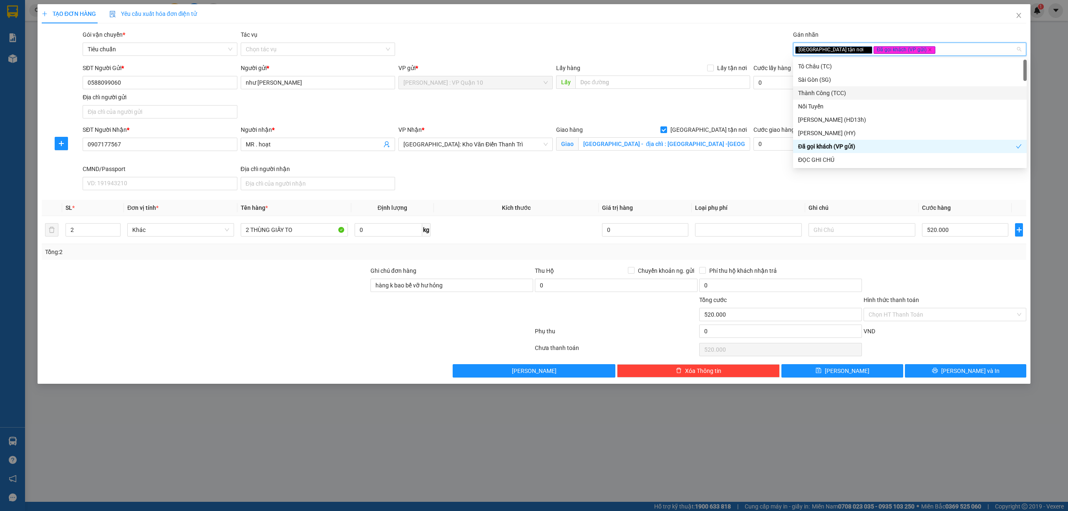
click at [857, 96] on div "Thành Công (TCC)" at bounding box center [910, 92] width 224 height 9
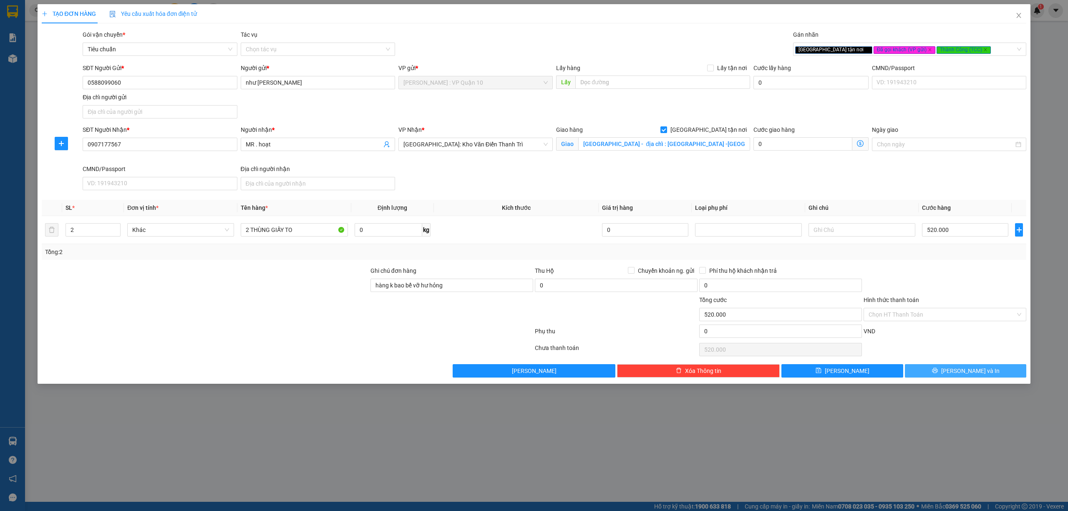
click at [938, 373] on icon "printer" at bounding box center [934, 370] width 5 height 5
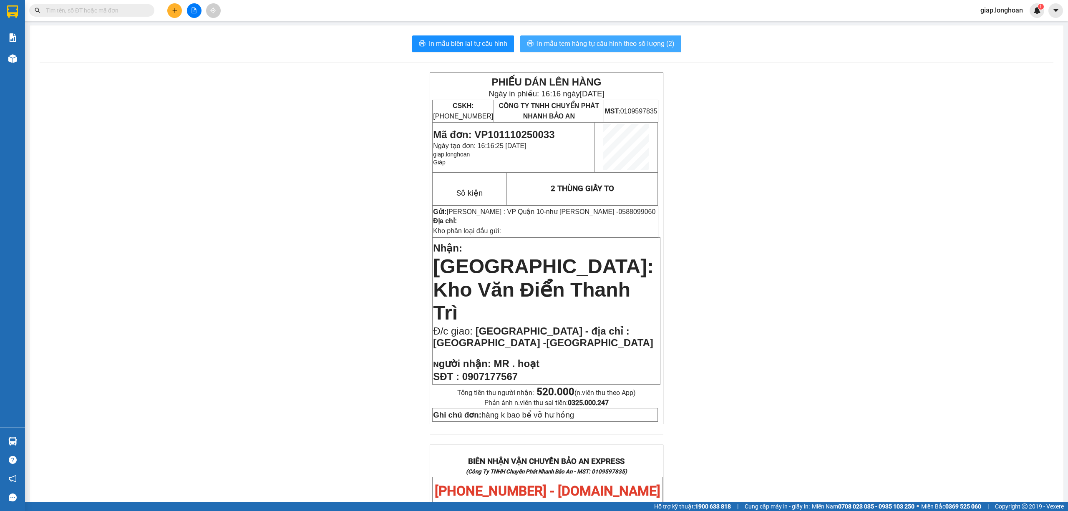
click at [568, 45] on span "In mẫu tem hàng tự cấu hình theo số lượng (2)" at bounding box center [606, 43] width 138 height 10
click at [116, 11] on input "text" at bounding box center [95, 10] width 98 height 9
paste input "0372153368"
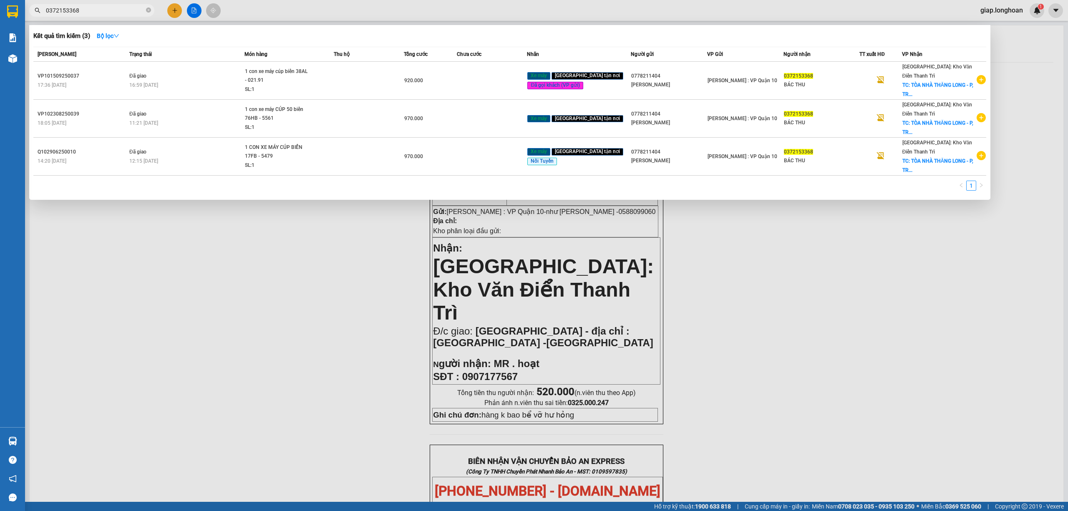
type input "0372153368"
click at [348, 283] on div at bounding box center [534, 255] width 1068 height 511
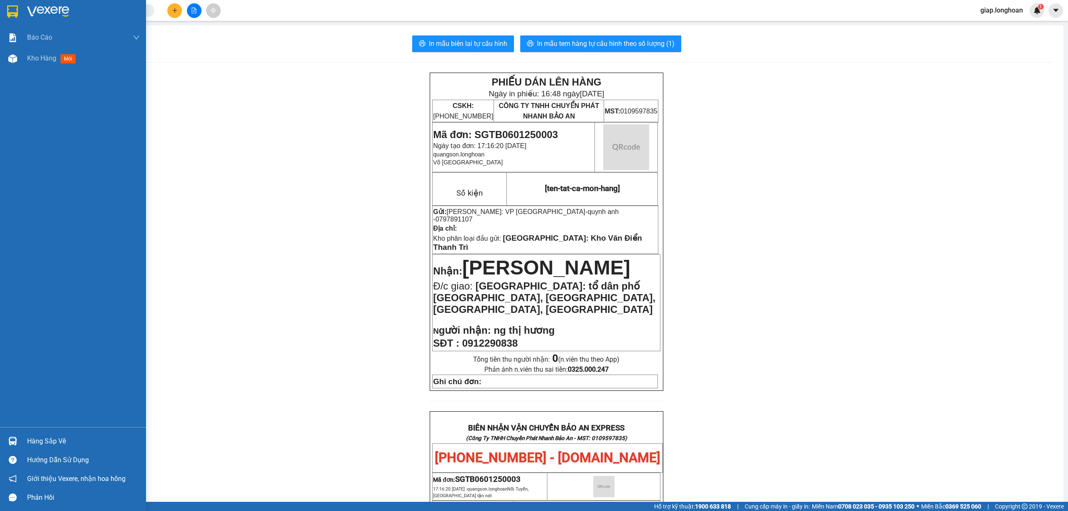
click at [32, 15] on img at bounding box center [48, 11] width 42 height 13
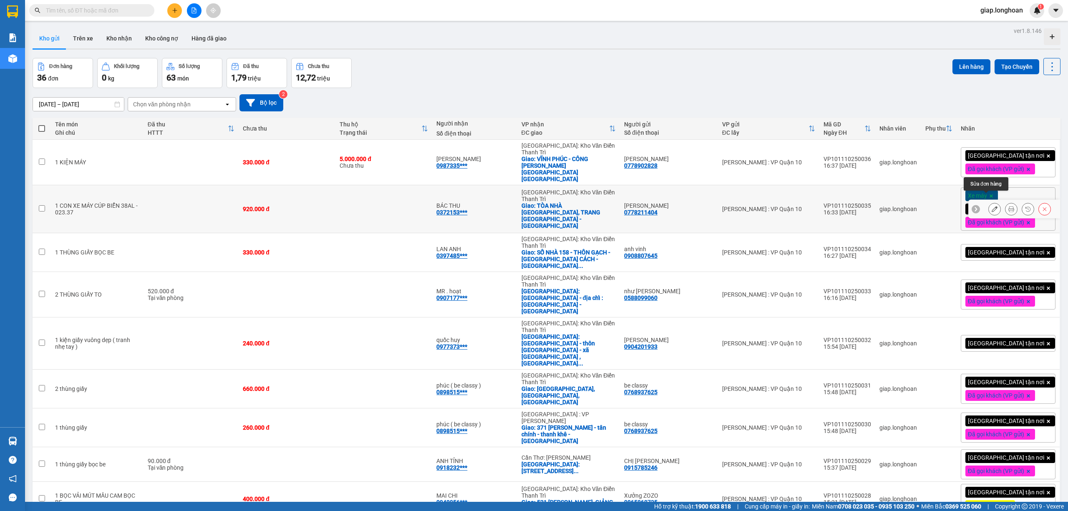
click at [992, 206] on icon at bounding box center [995, 209] width 6 height 6
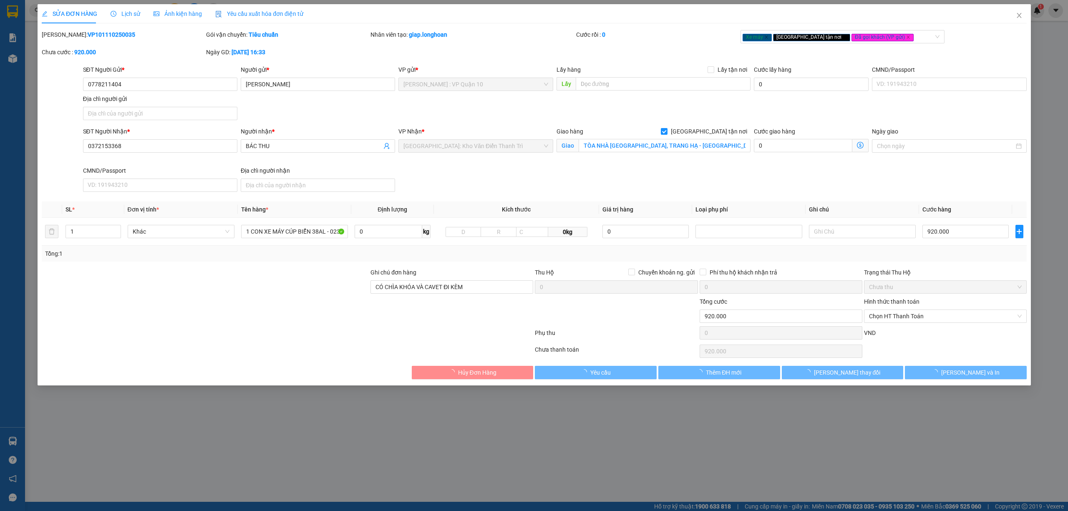
type input "0778211404"
type input "[PERSON_NAME]"
type input "0372153368"
type input "BÁC THU"
checkbox input "true"
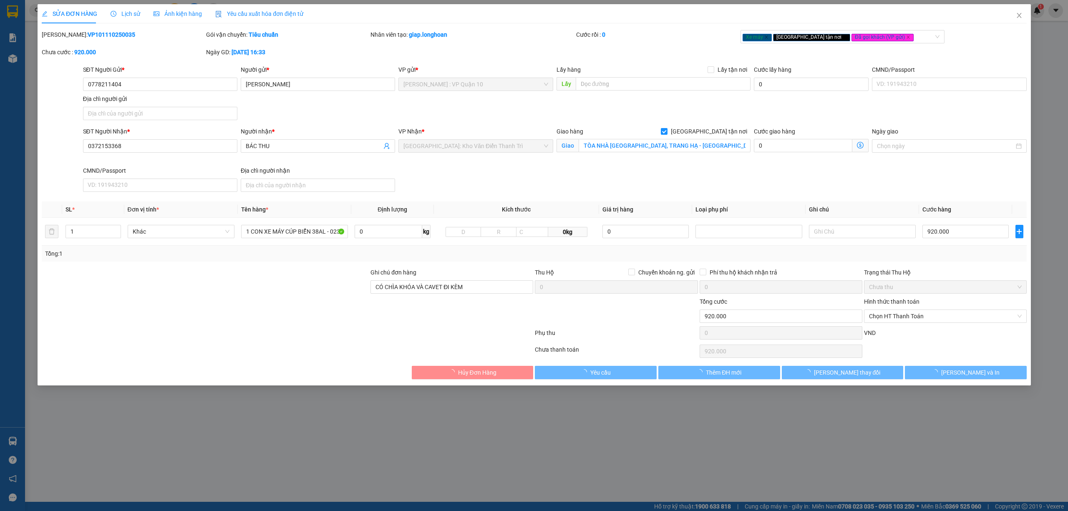
type input "TÒA NHÀ THĂNG LONG - P, TRANG HẠ - TỪ SƠN - BẮC NINH"
type input "CÓ CHÌA KHÓA VÀ CAVET ĐI KÈM"
type input "0"
type input "920.000"
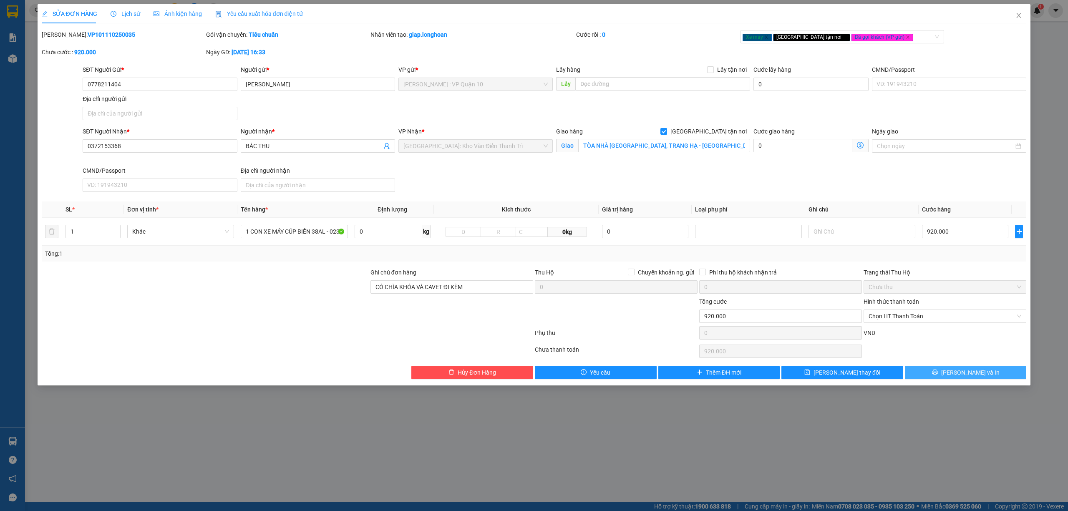
click at [977, 374] on span "[PERSON_NAME] và In" at bounding box center [970, 372] width 58 height 9
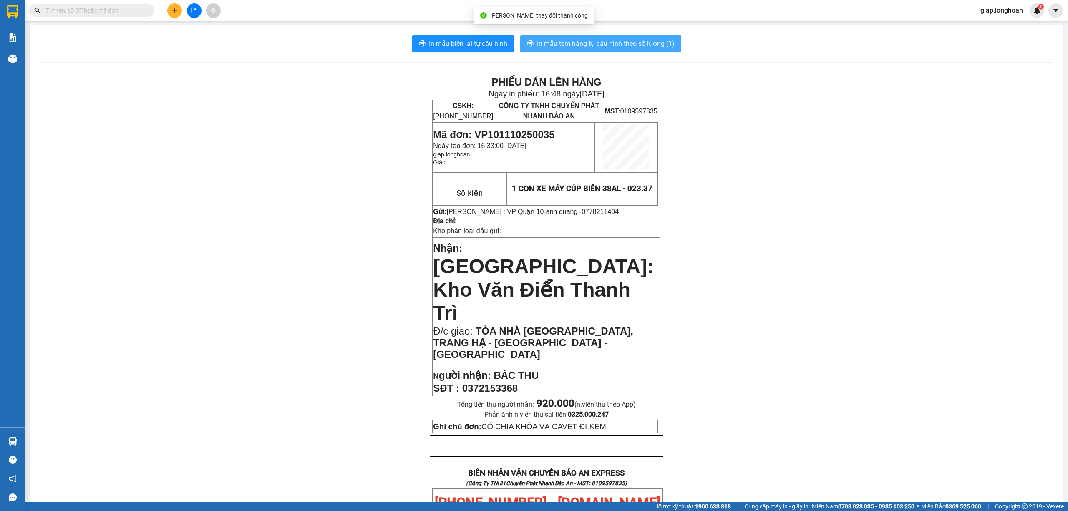
click at [596, 47] on span "In mẫu tem hàng tự cấu hình theo số lượng (1)" at bounding box center [606, 43] width 138 height 10
